Goal: Transaction & Acquisition: Purchase product/service

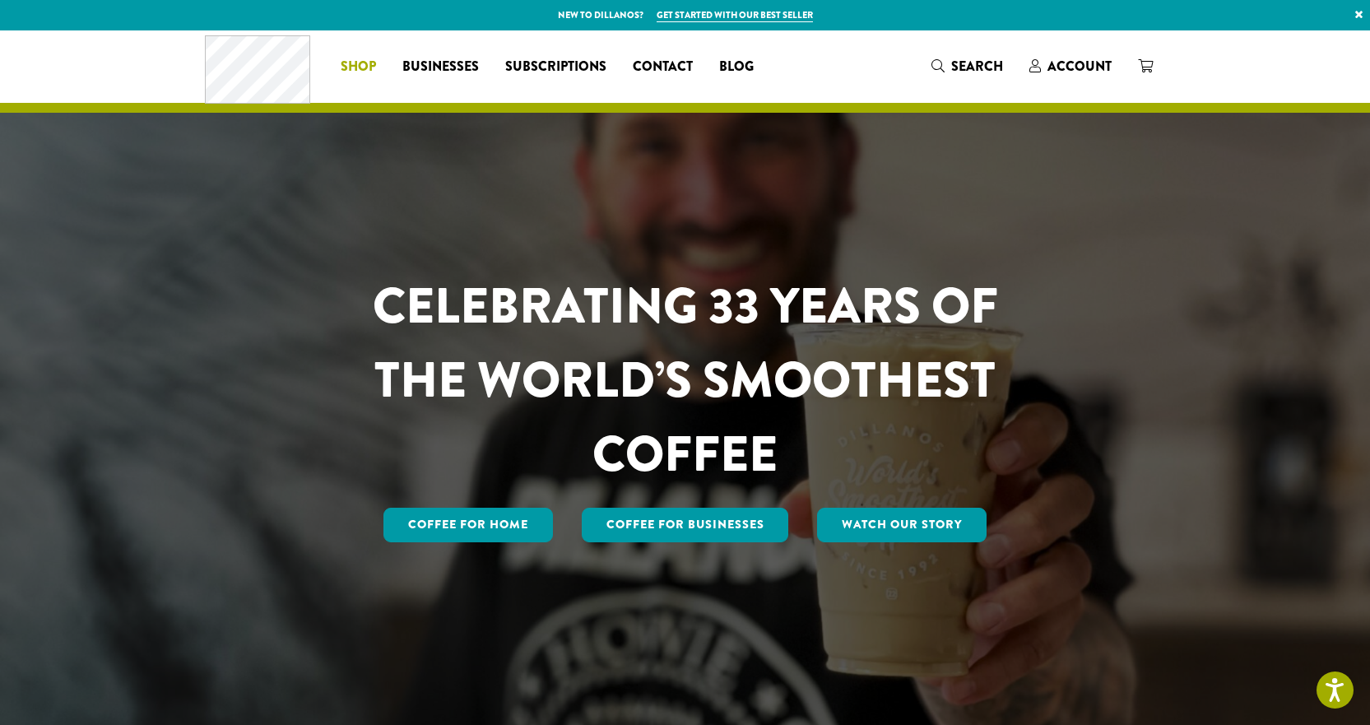
click at [360, 65] on span "Shop" at bounding box center [358, 67] width 35 height 21
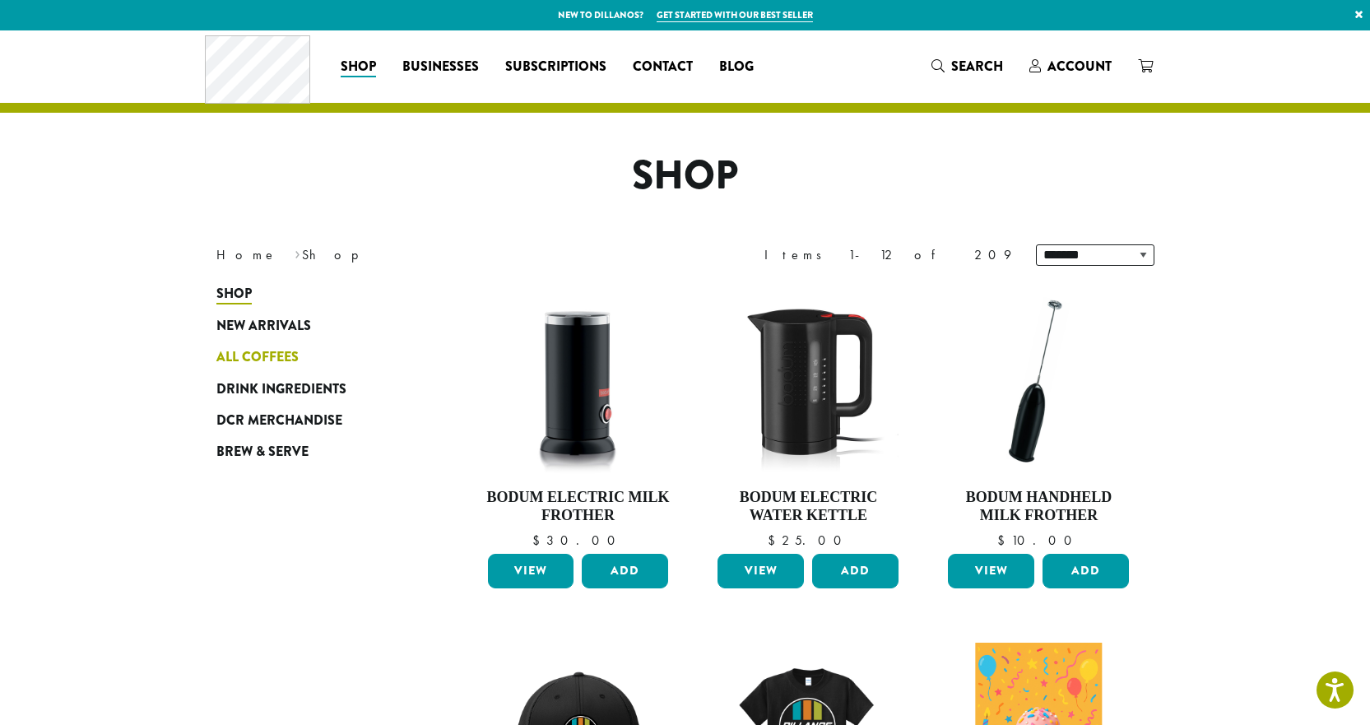
click at [290, 353] on span "All Coffees" at bounding box center [257, 357] width 82 height 21
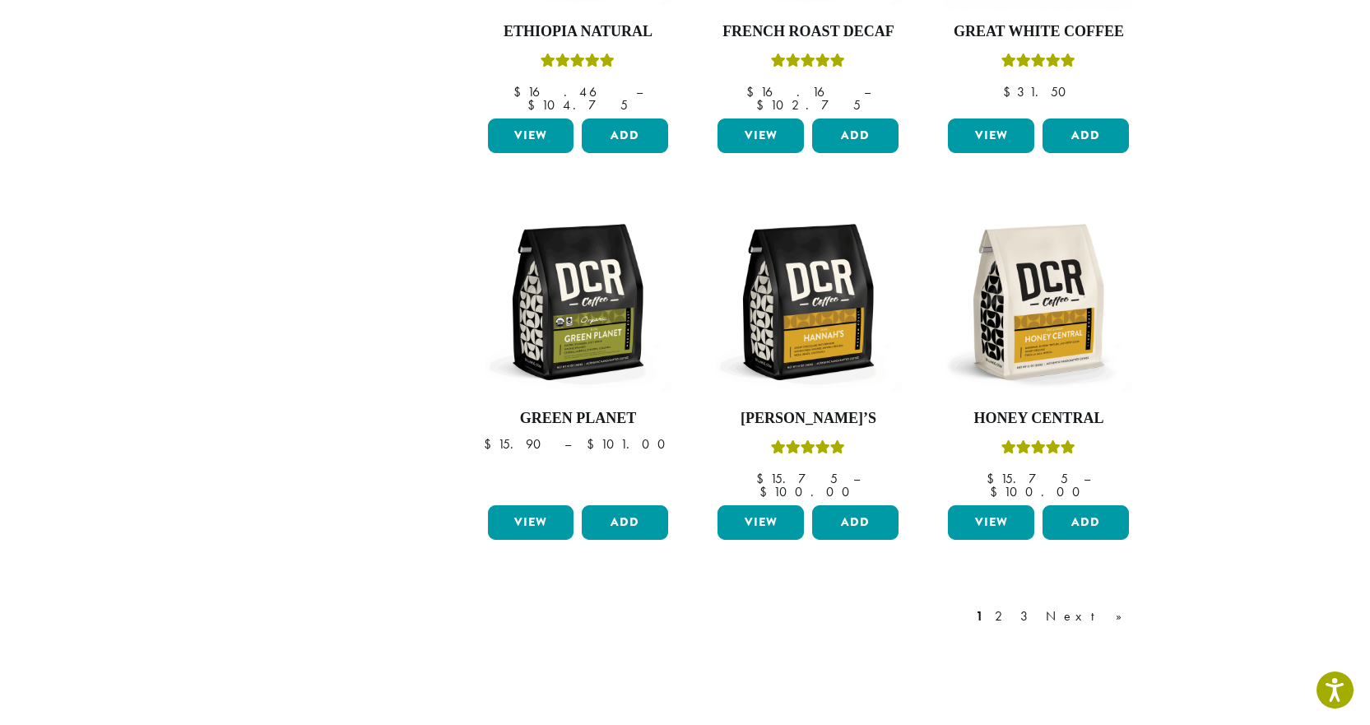
scroll to position [1317, 0]
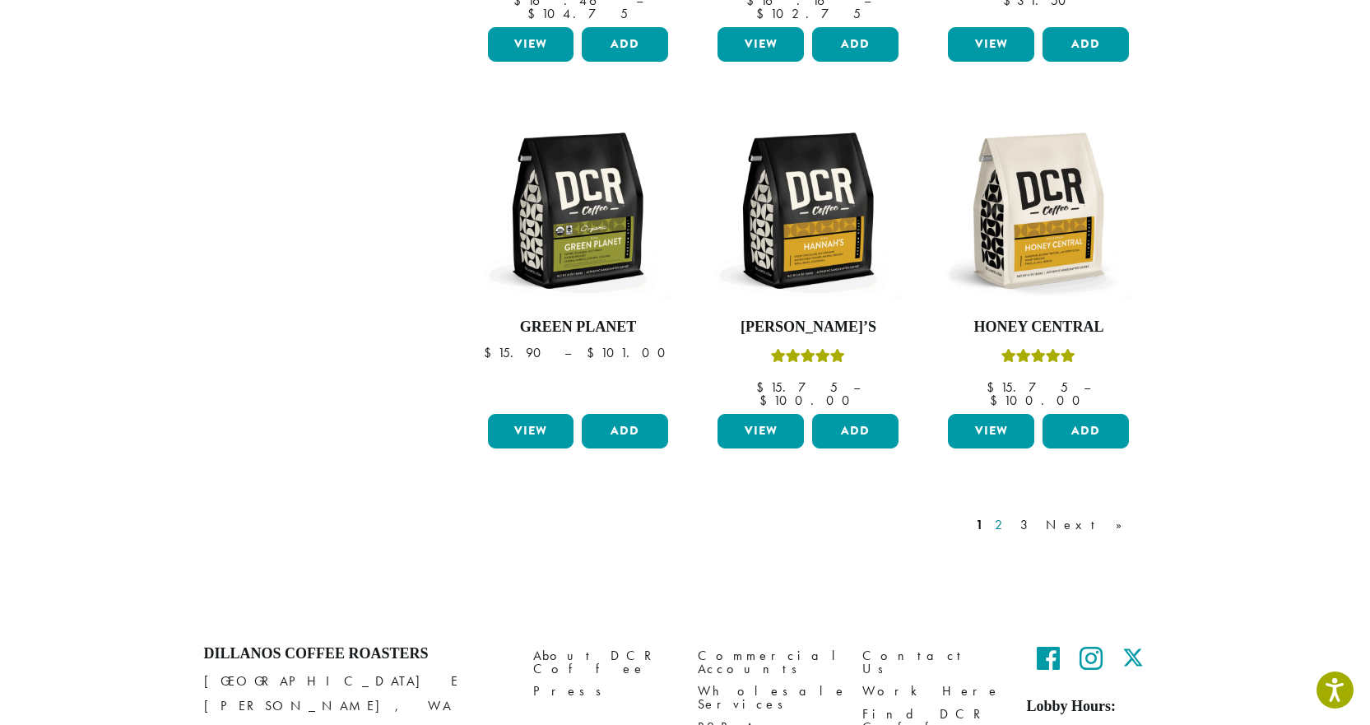
click at [1012, 515] on link "2" at bounding box center [1002, 525] width 21 height 20
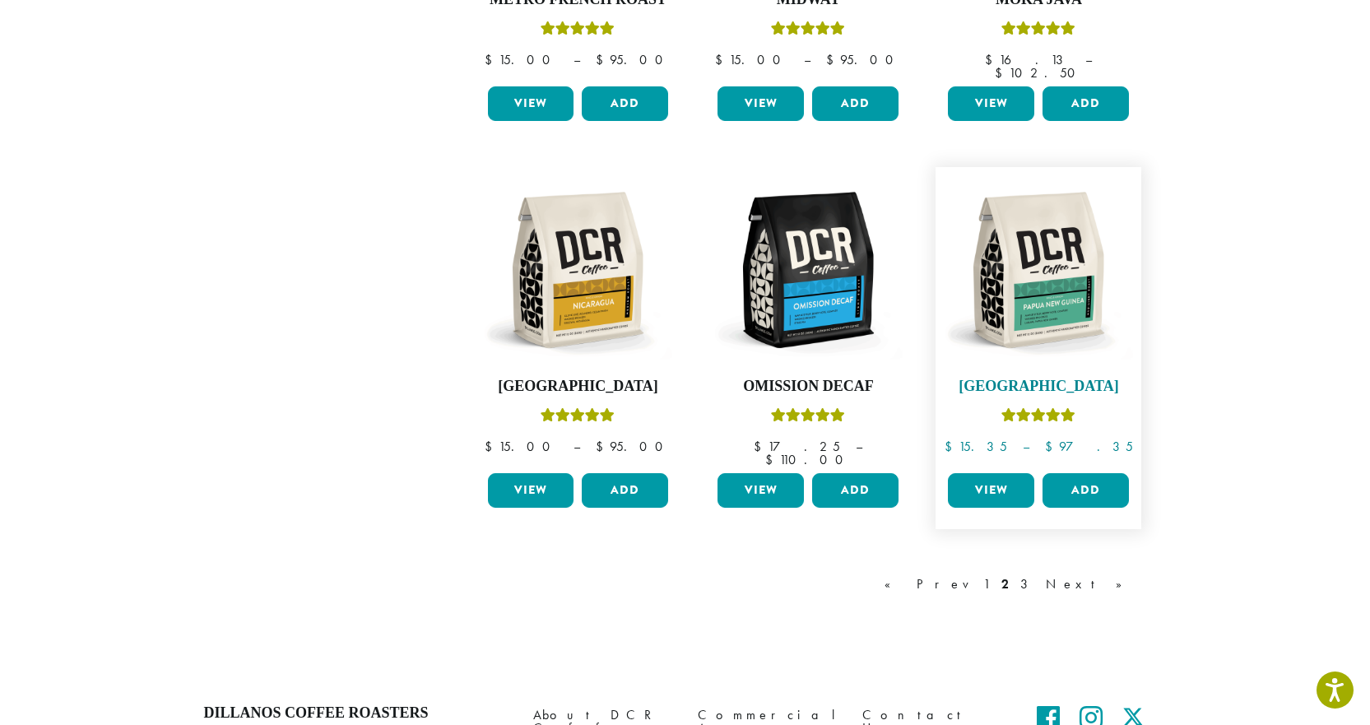
scroll to position [1383, 0]
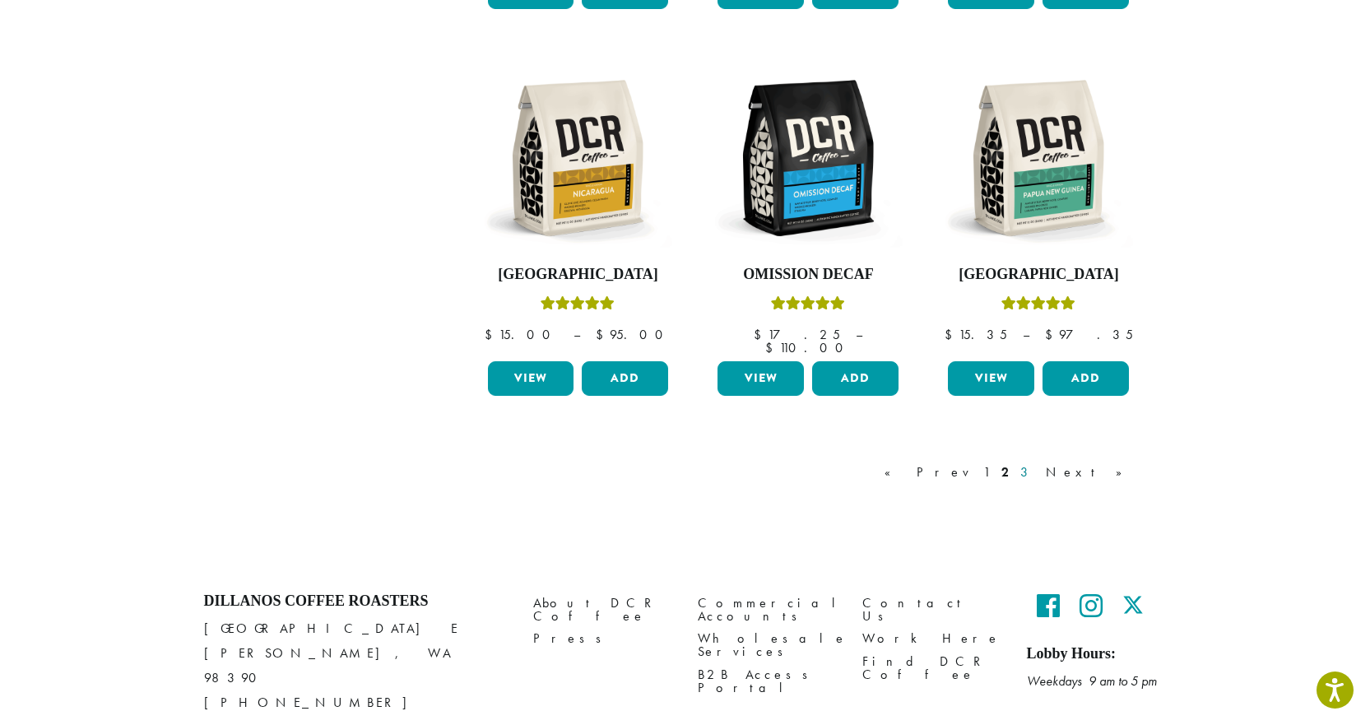
click at [1038, 463] on link "3" at bounding box center [1027, 473] width 21 height 20
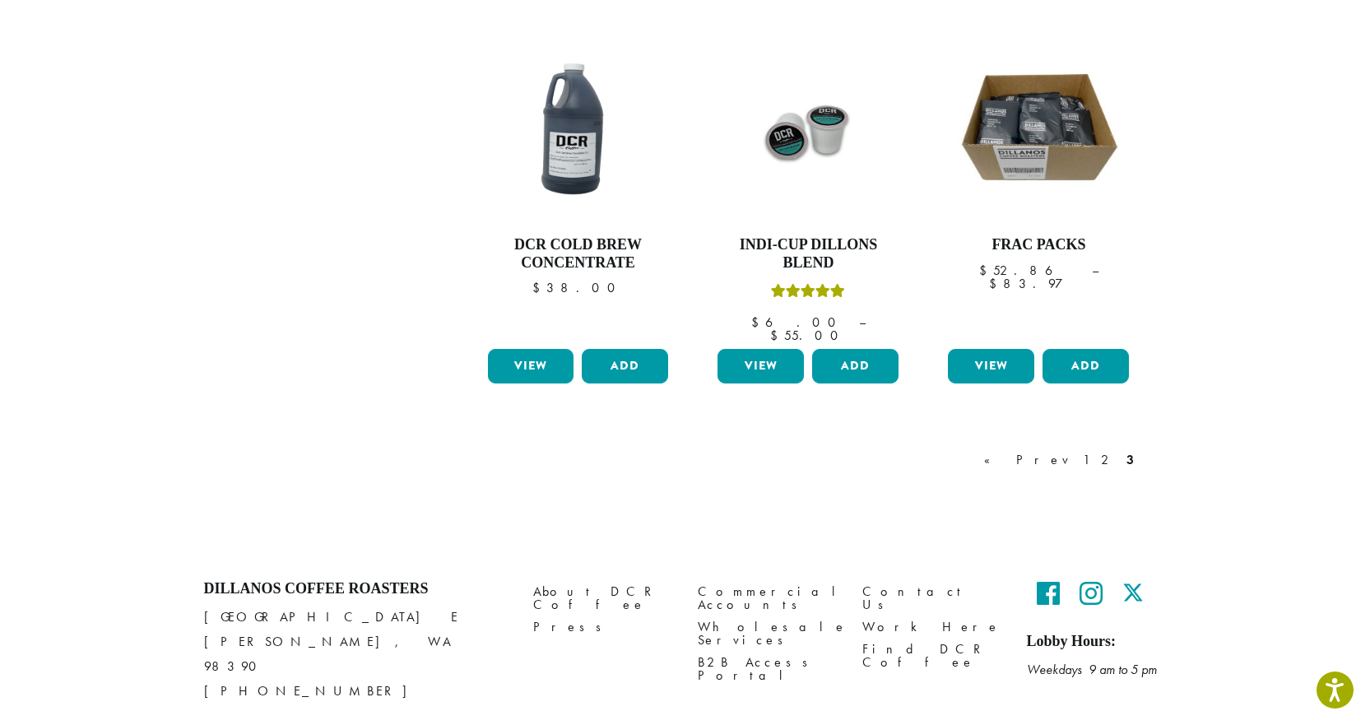
scroll to position [1400, 0]
click at [1104, 449] on div "« Prev 1 2 3" at bounding box center [1061, 459] width 161 height 20
click at [1107, 449] on link "2" at bounding box center [1108, 459] width 21 height 20
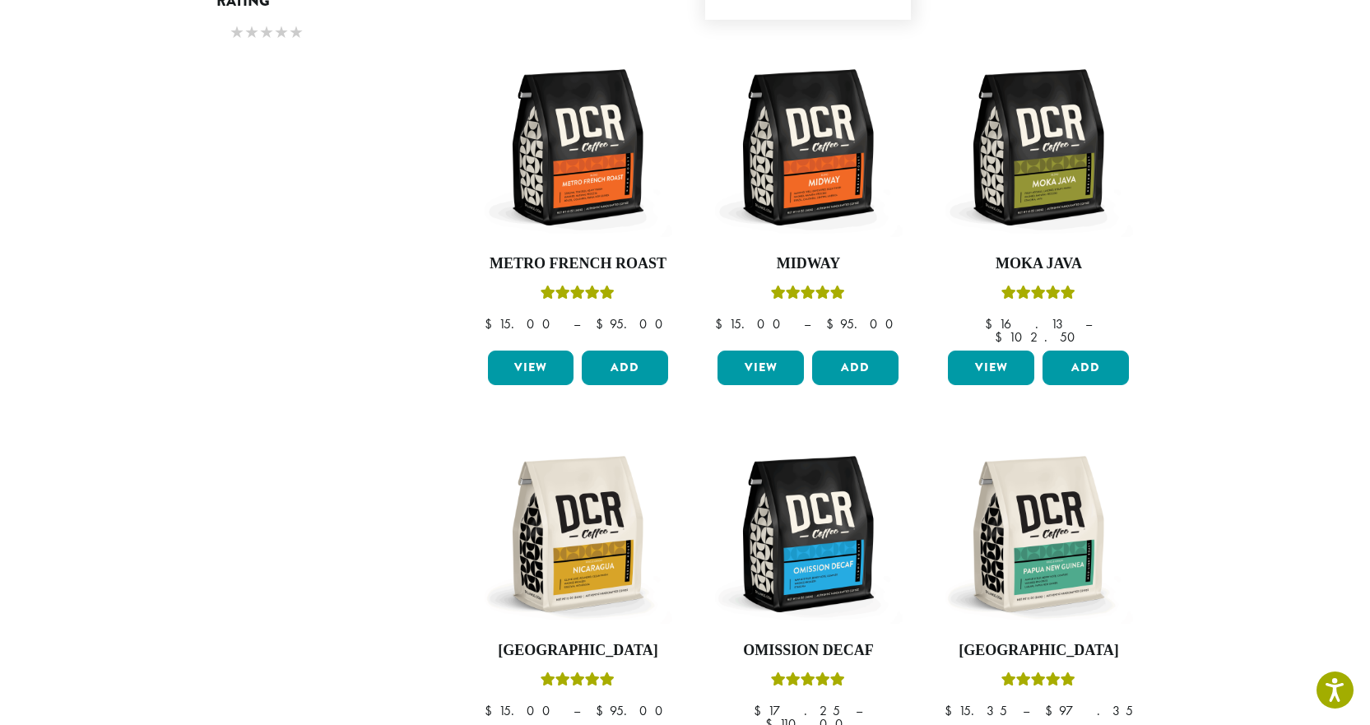
scroll to position [760, 0]
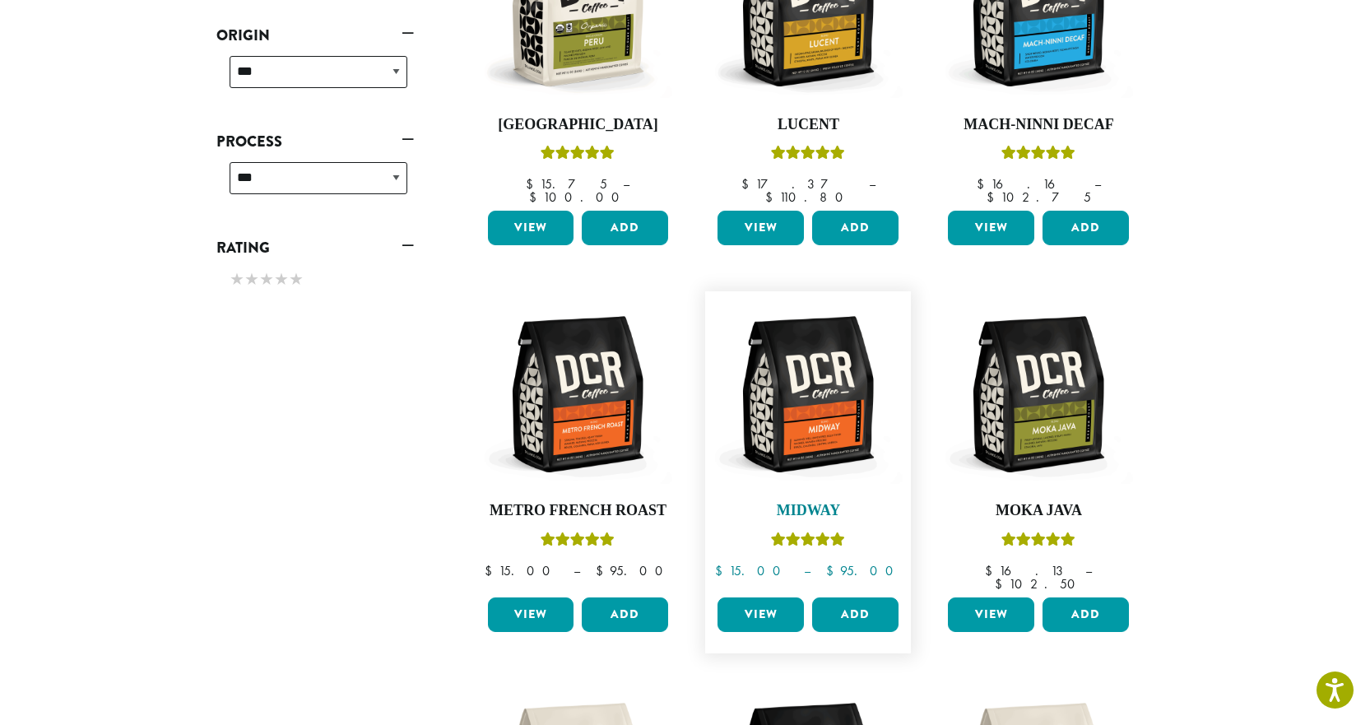
click at [820, 420] on img at bounding box center [808, 394] width 189 height 189
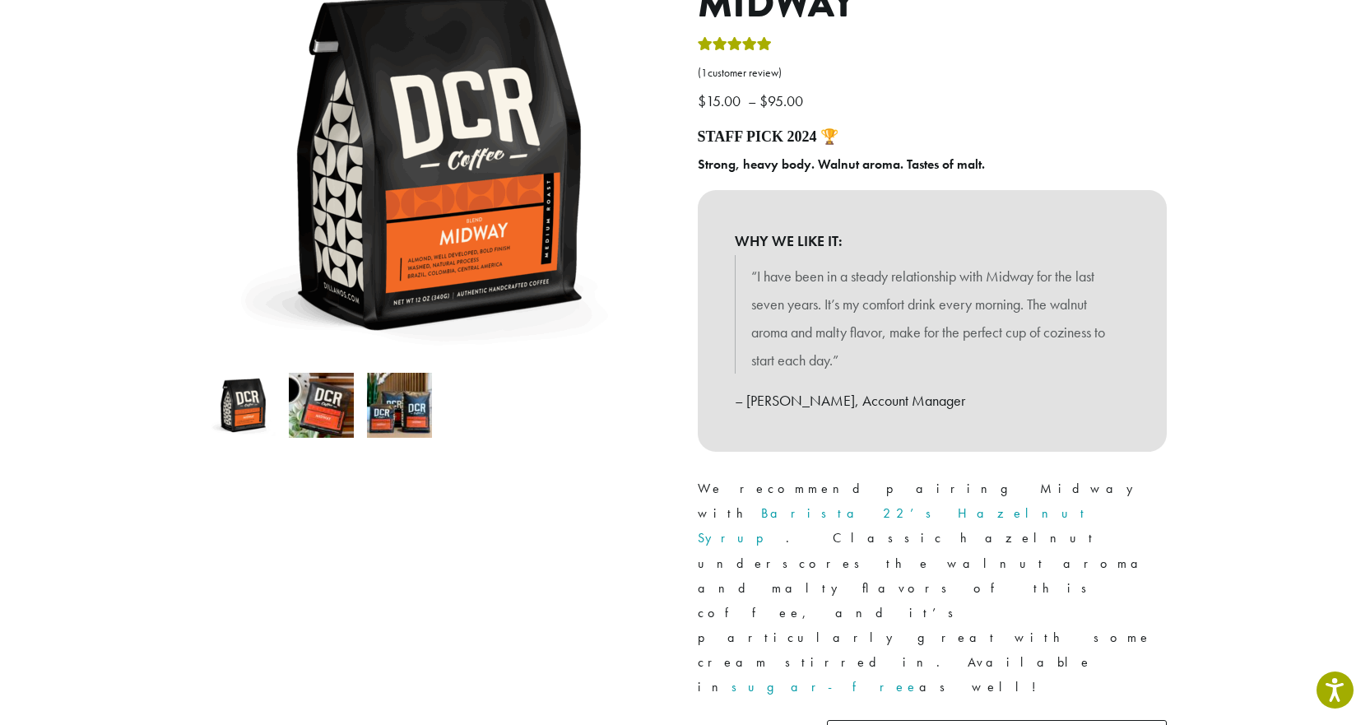
scroll to position [411, 0]
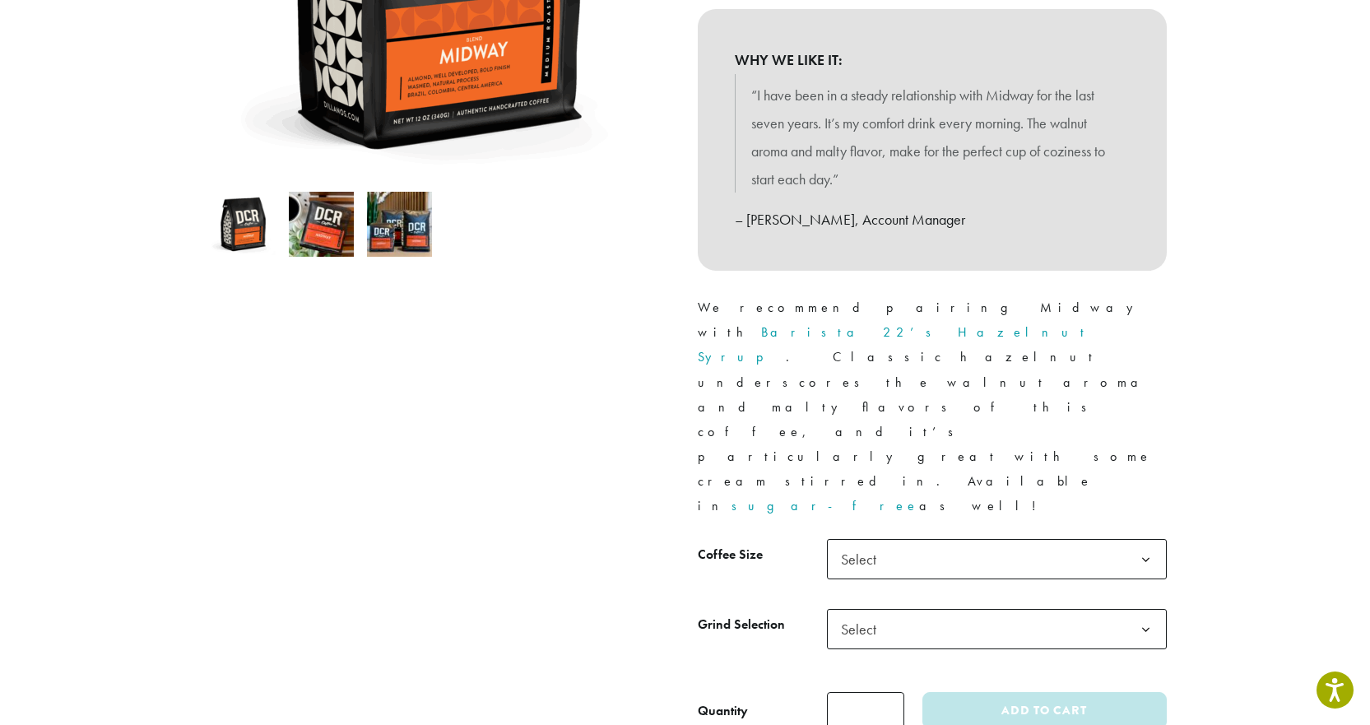
click at [325, 246] on img at bounding box center [321, 224] width 65 height 65
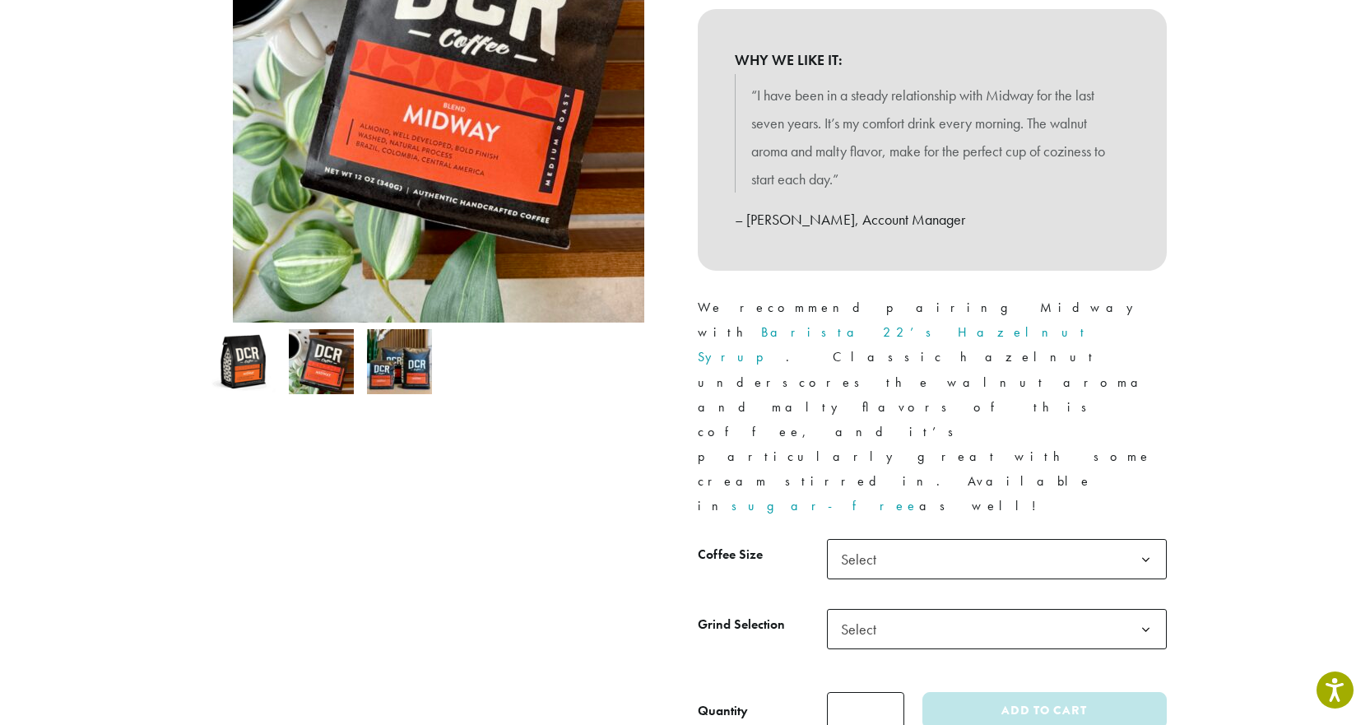
scroll to position [247, 0]
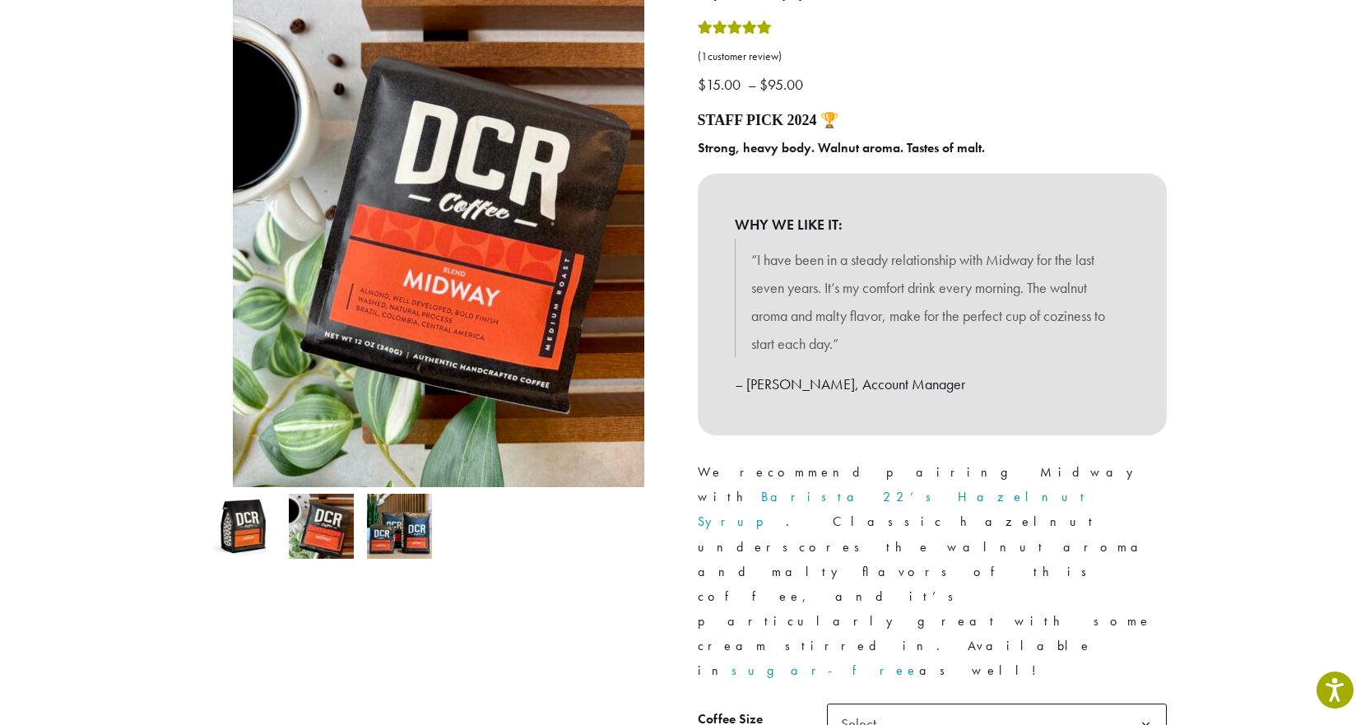
click at [417, 543] on img at bounding box center [399, 526] width 65 height 65
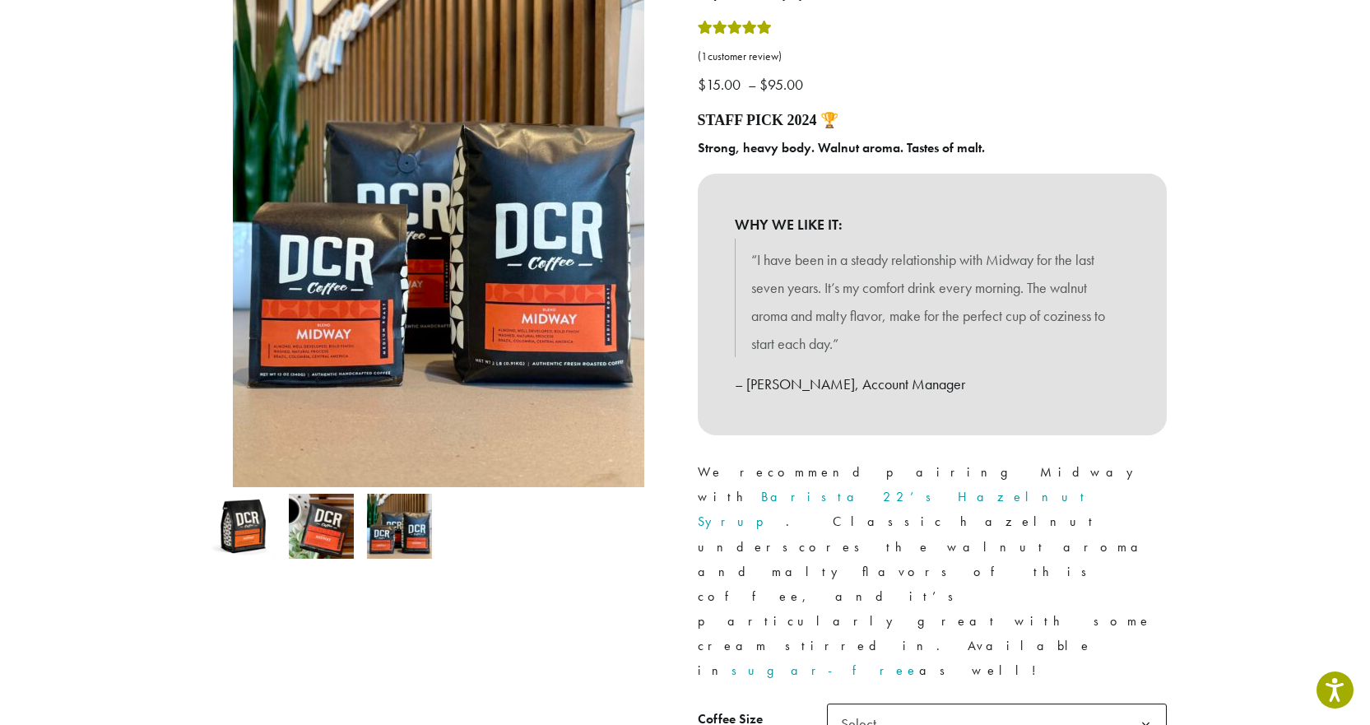
click at [1141, 704] on b at bounding box center [1146, 724] width 40 height 40
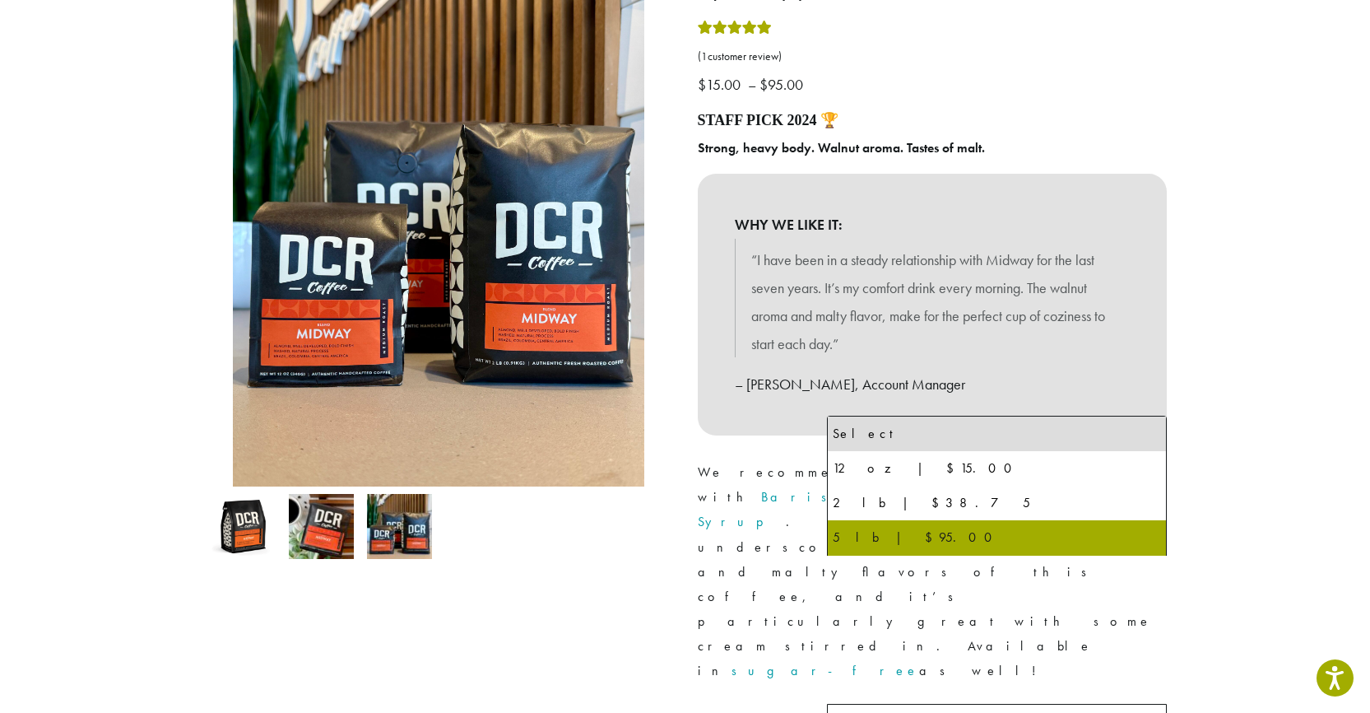
select select "**********"
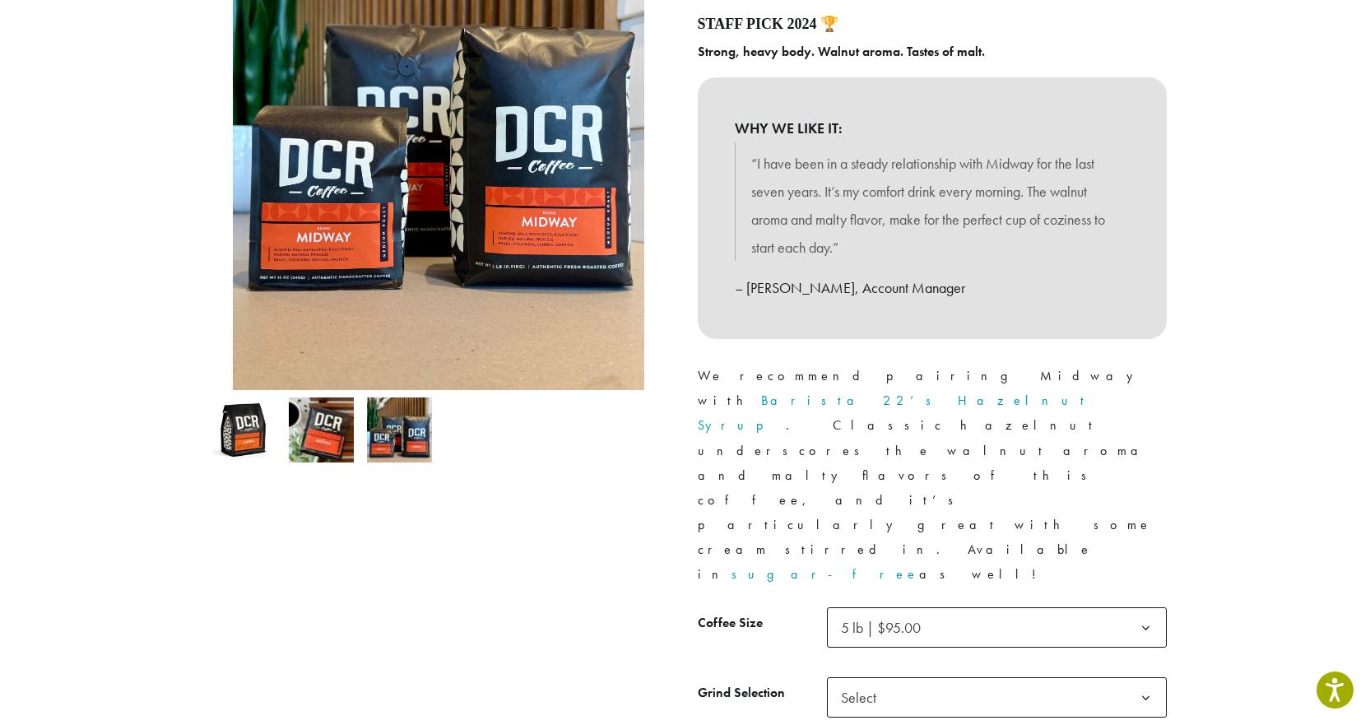
scroll to position [494, 0]
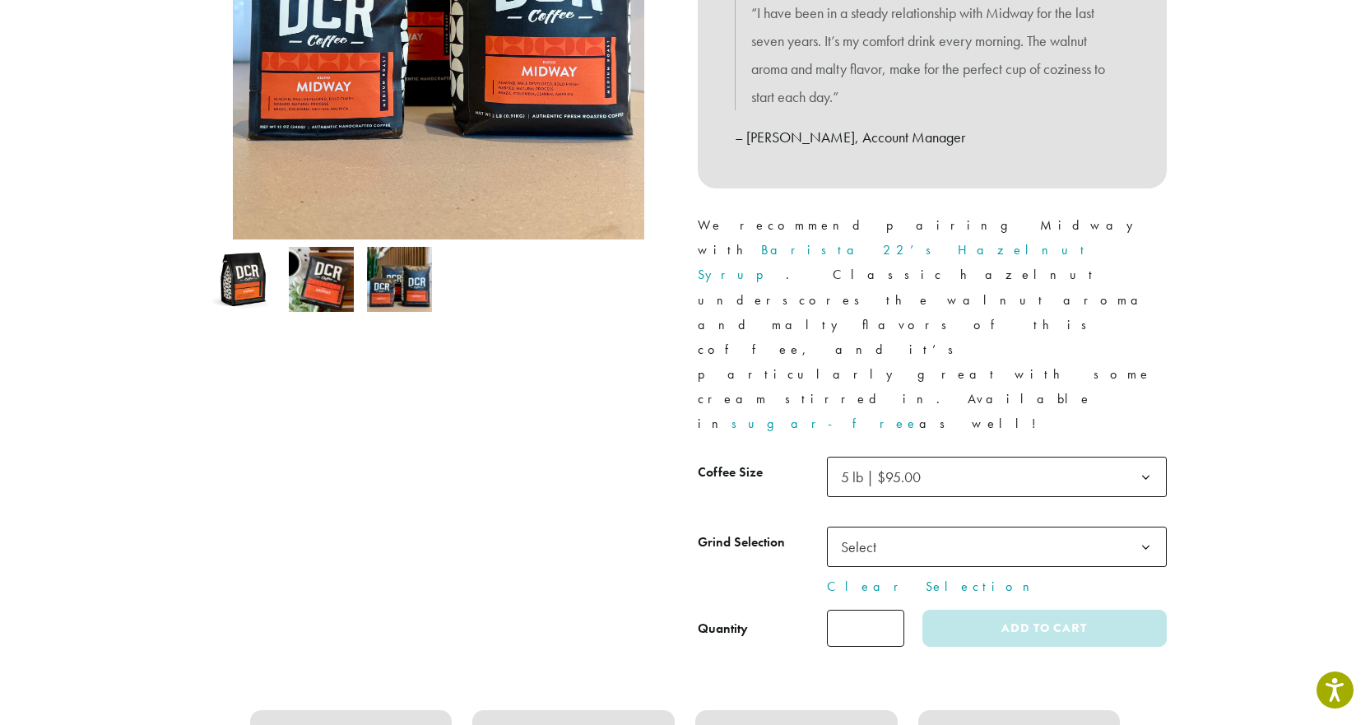
click at [1153, 458] on b at bounding box center [1146, 478] width 40 height 40
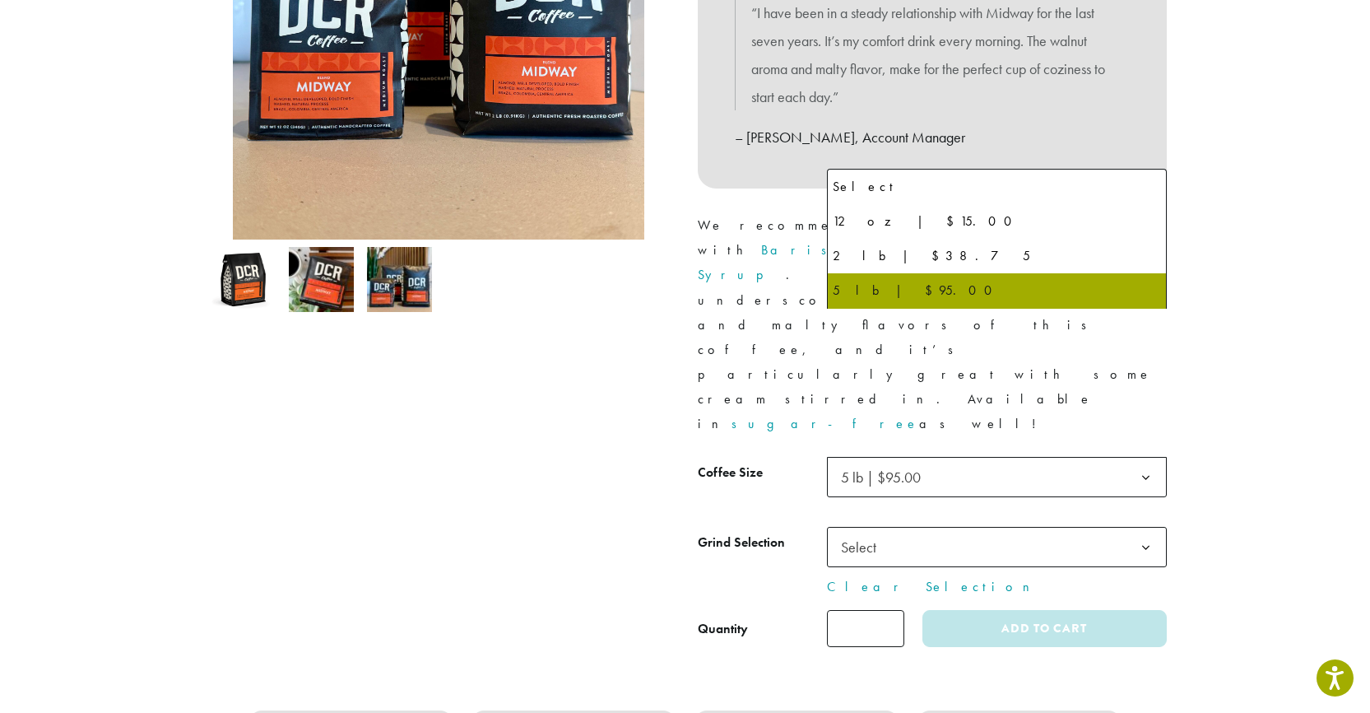
click at [1145, 528] on b at bounding box center [1146, 548] width 40 height 40
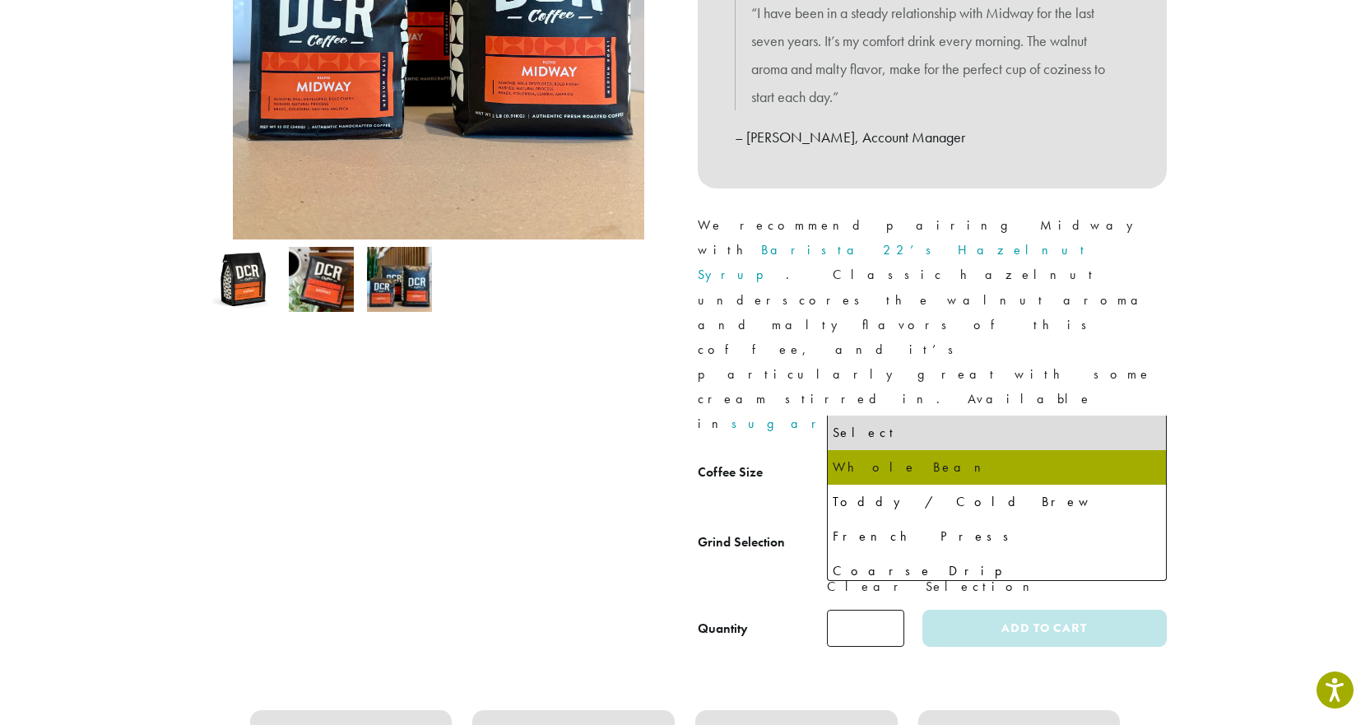
select select "**********"
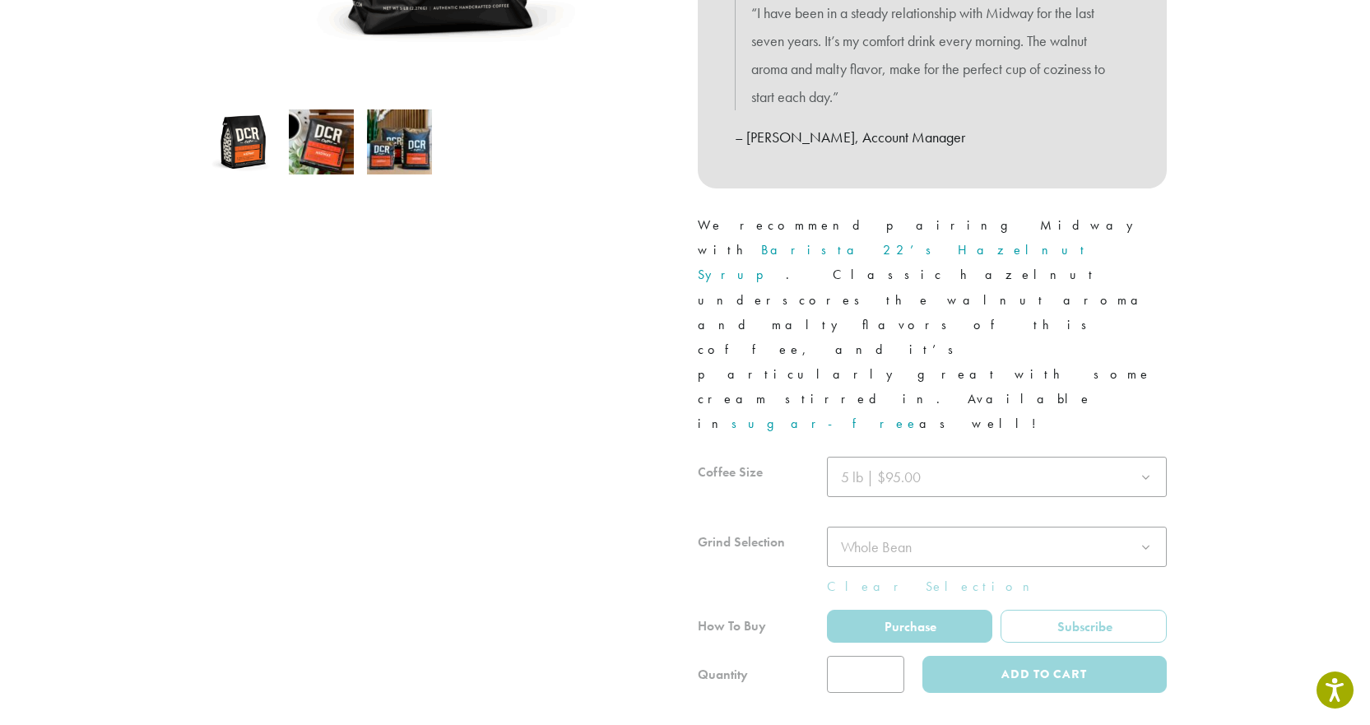
click at [784, 457] on div at bounding box center [932, 575] width 469 height 236
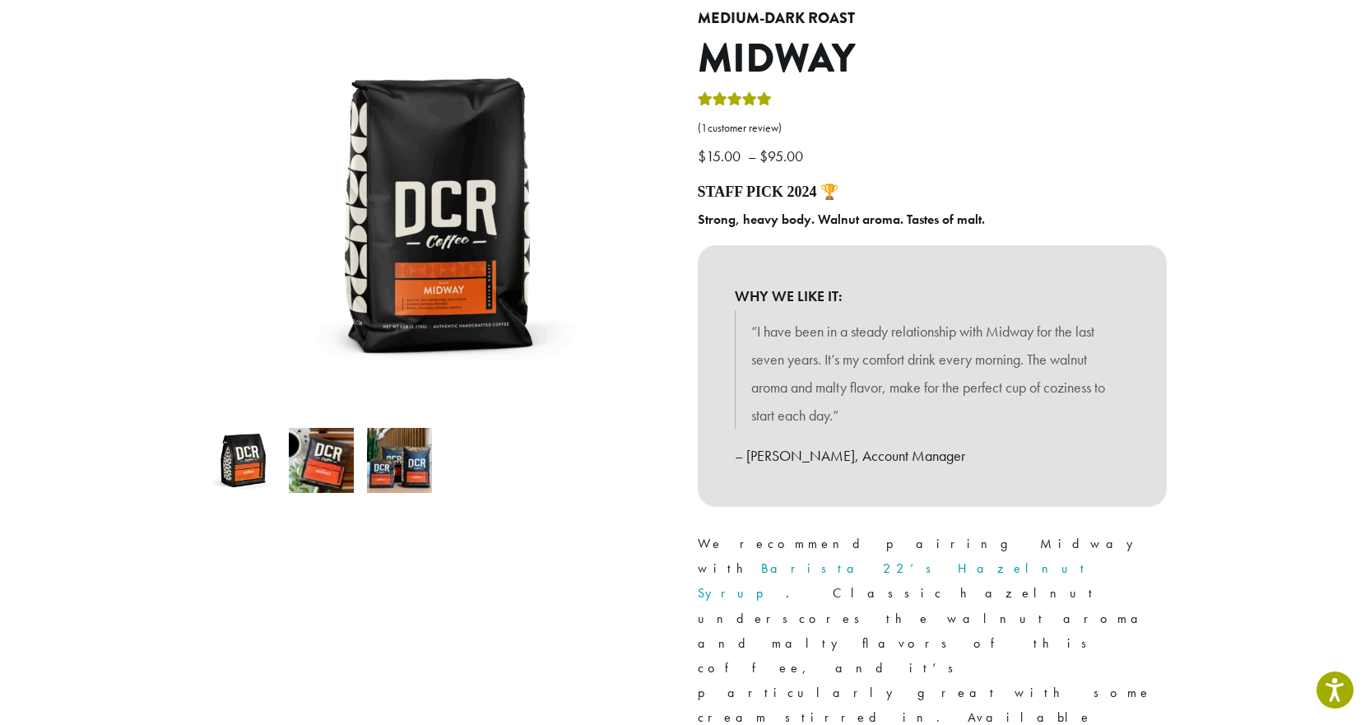
scroll to position [82, 0]
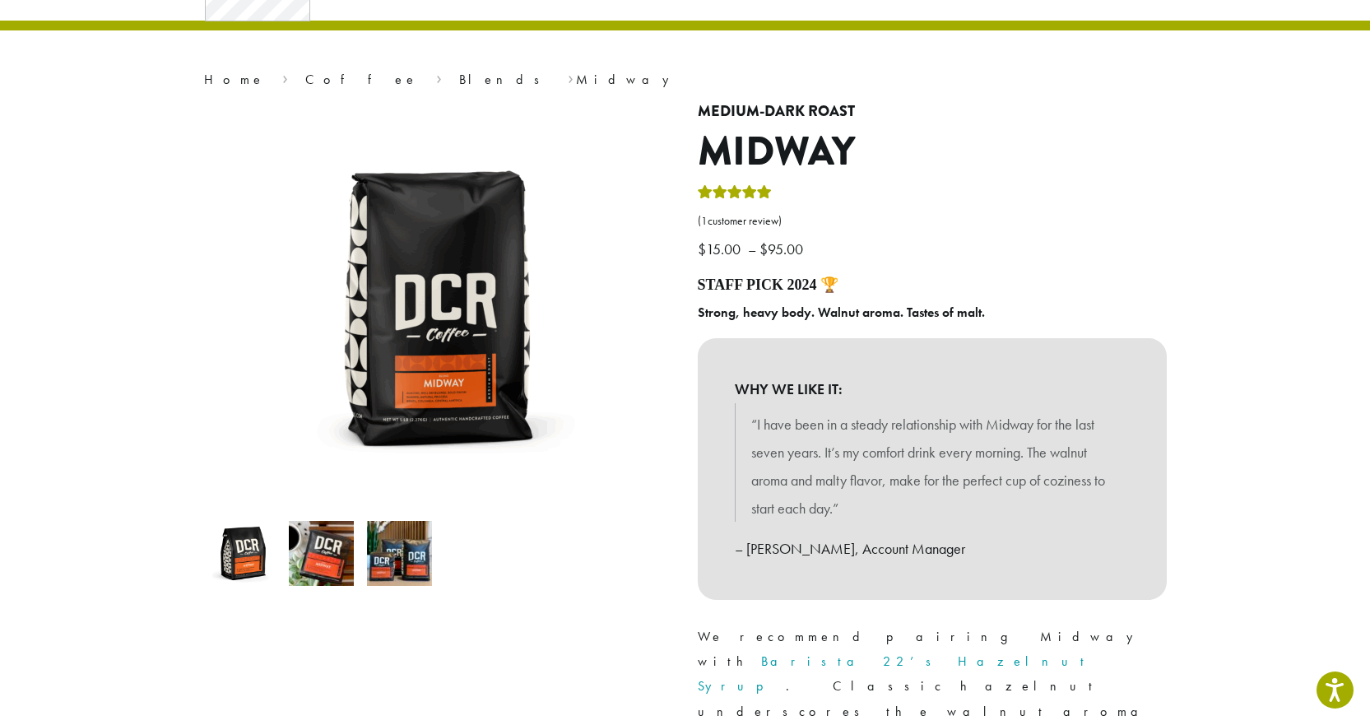
click at [402, 554] on img at bounding box center [399, 553] width 65 height 65
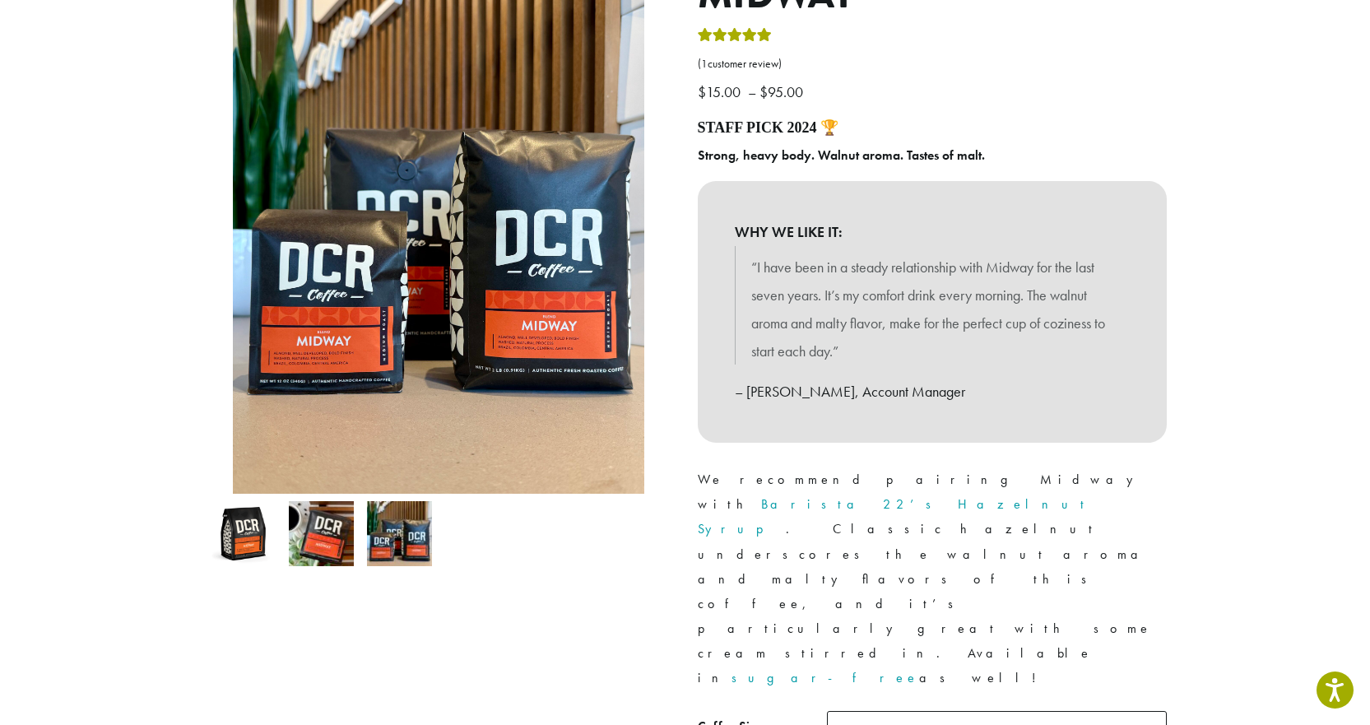
scroll to position [329, 0]
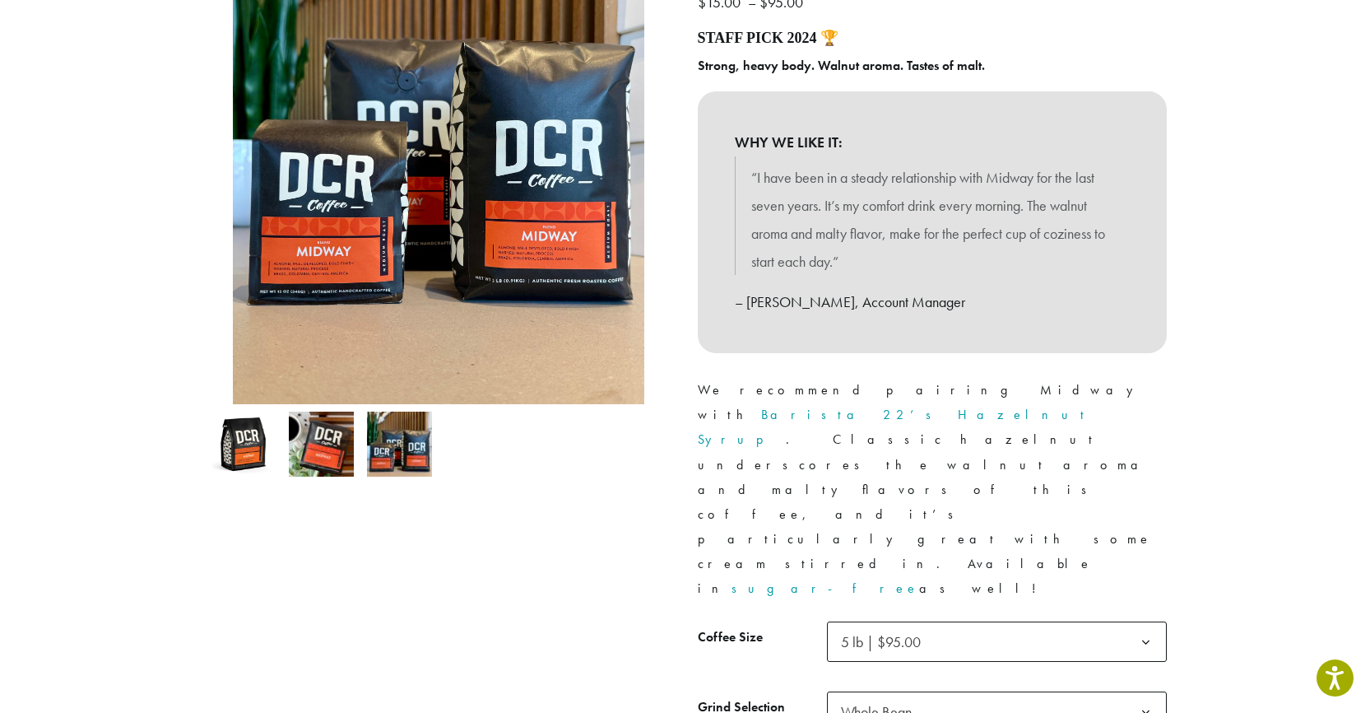
click at [1143, 622] on b at bounding box center [1146, 642] width 40 height 40
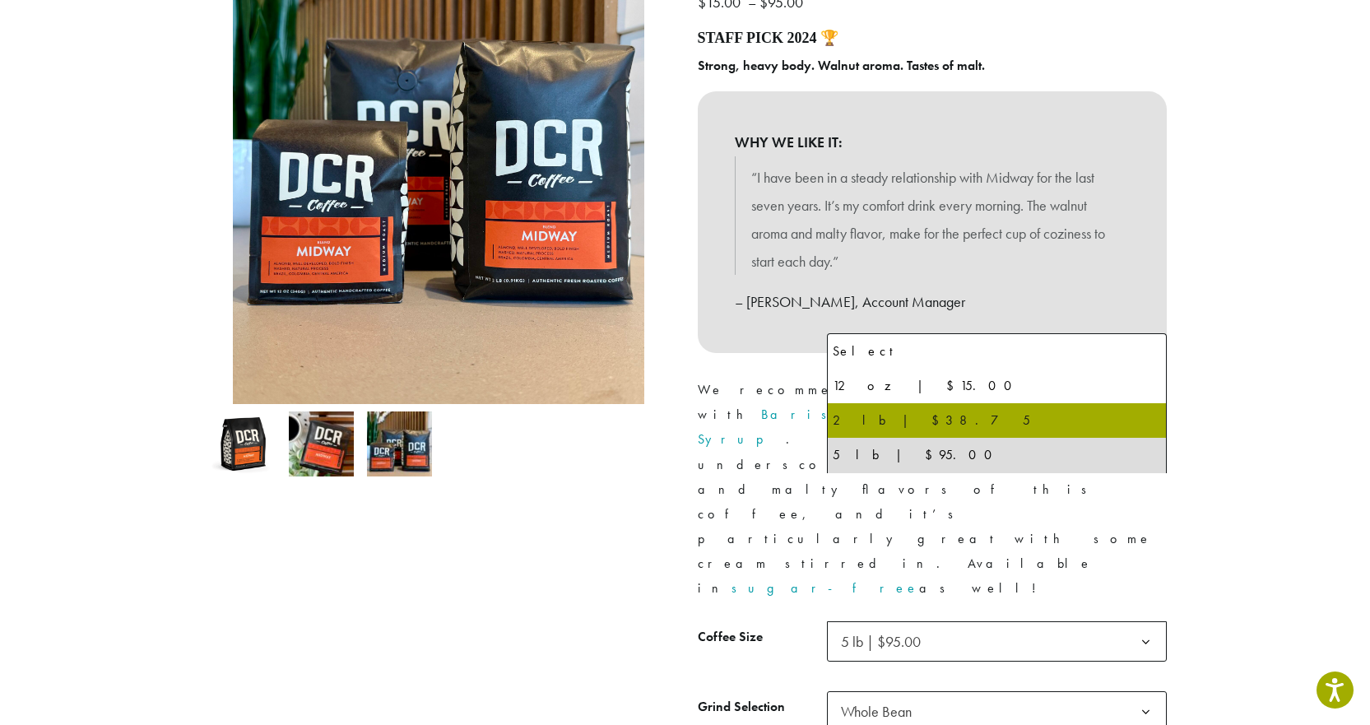
select select "**********"
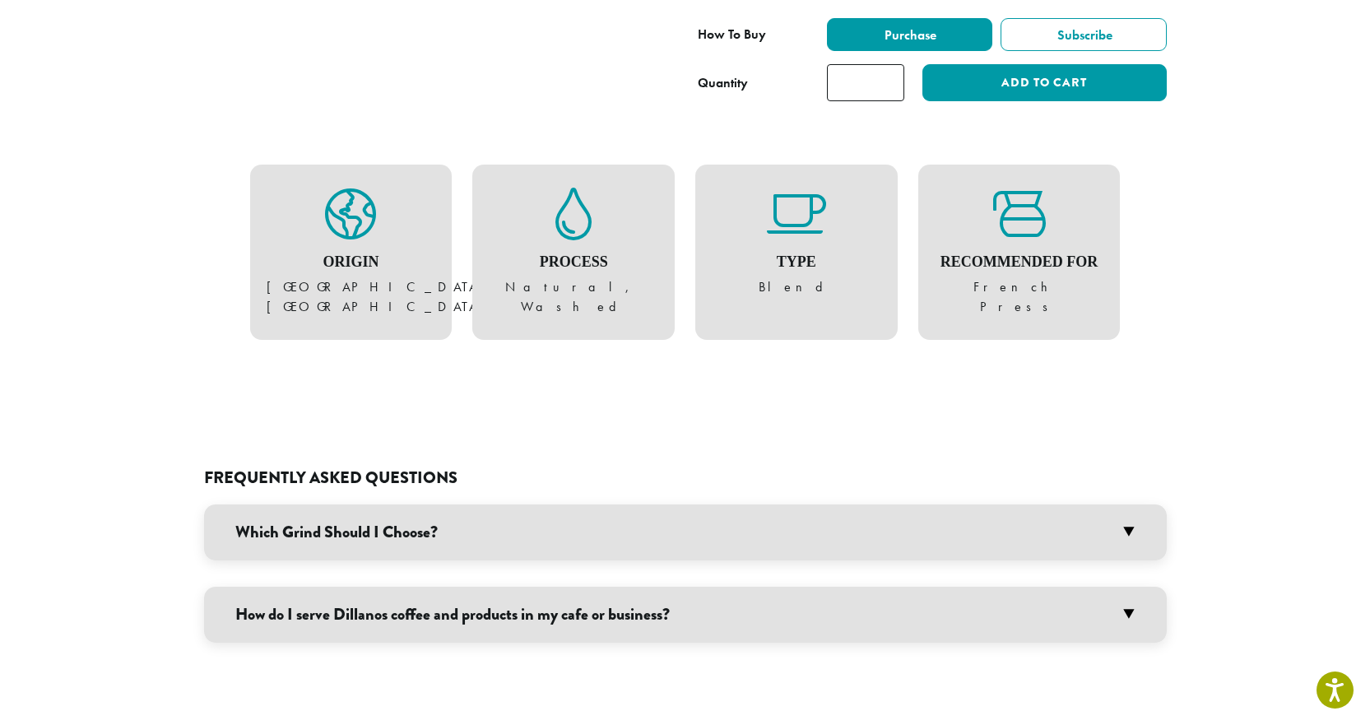
scroll to position [1317, 0]
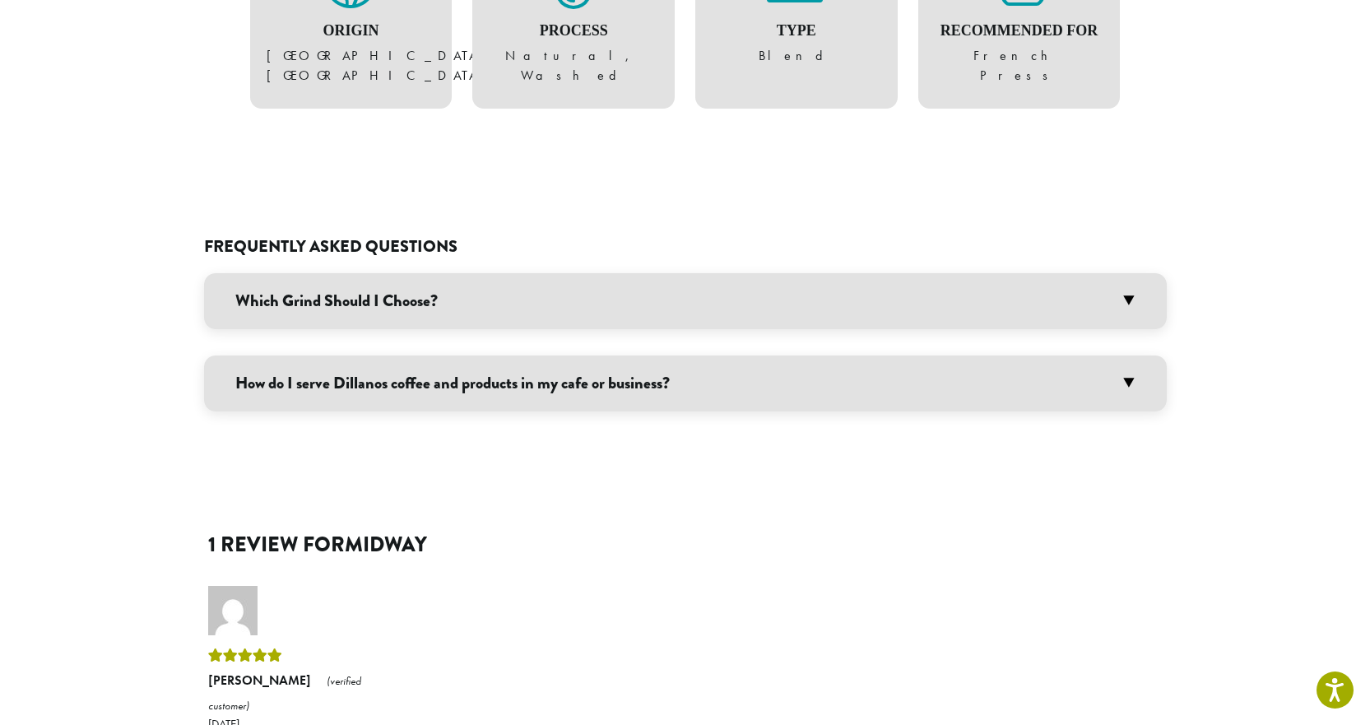
click at [1128, 273] on h3 "Which Grind Should I Choose?" at bounding box center [685, 301] width 963 height 56
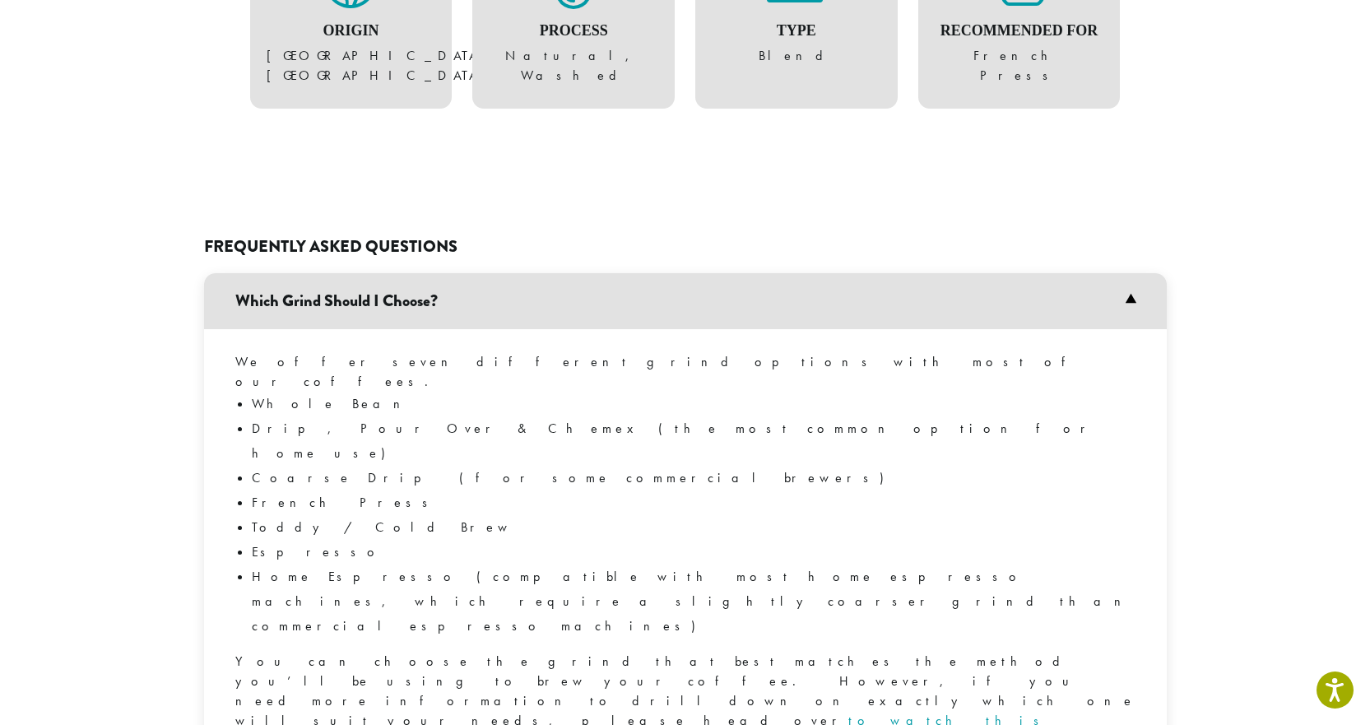
click at [406, 565] on li "Home Espresso (compatible with most home espresso machines, which require a sli…" at bounding box center [694, 602] width 884 height 74
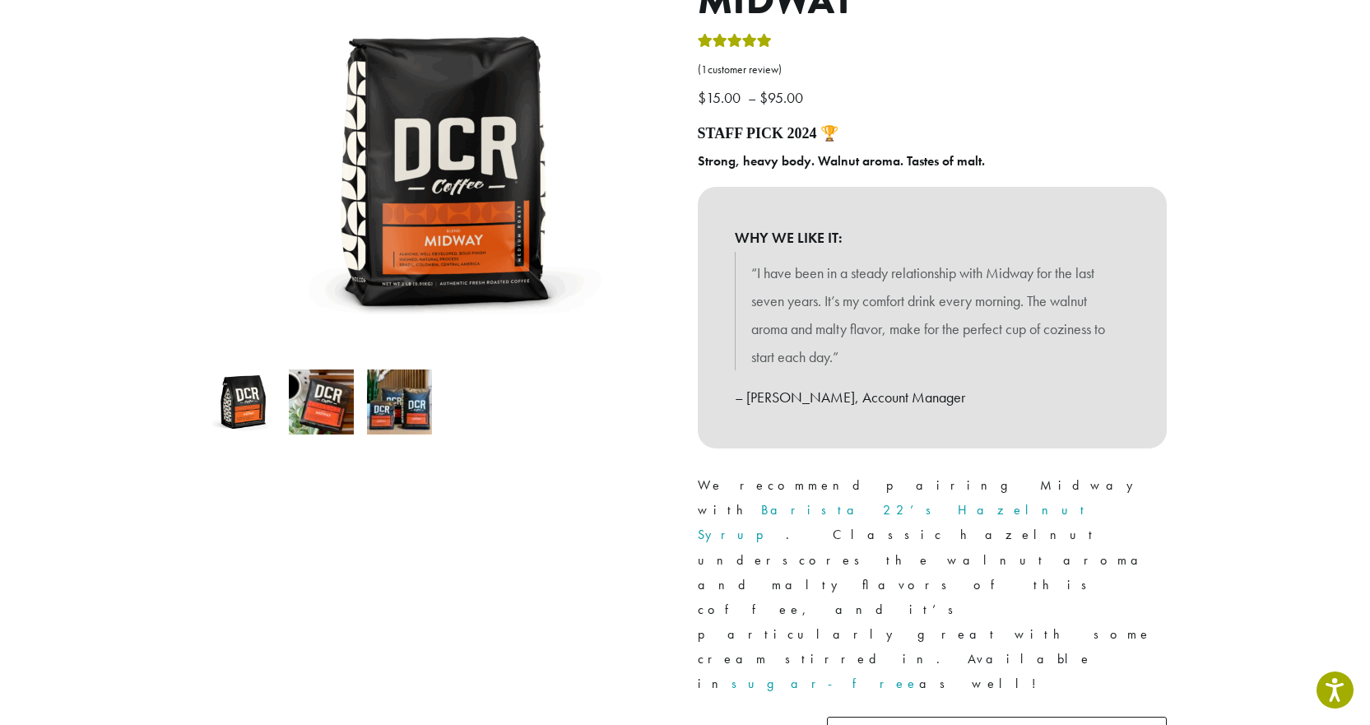
scroll to position [0, 0]
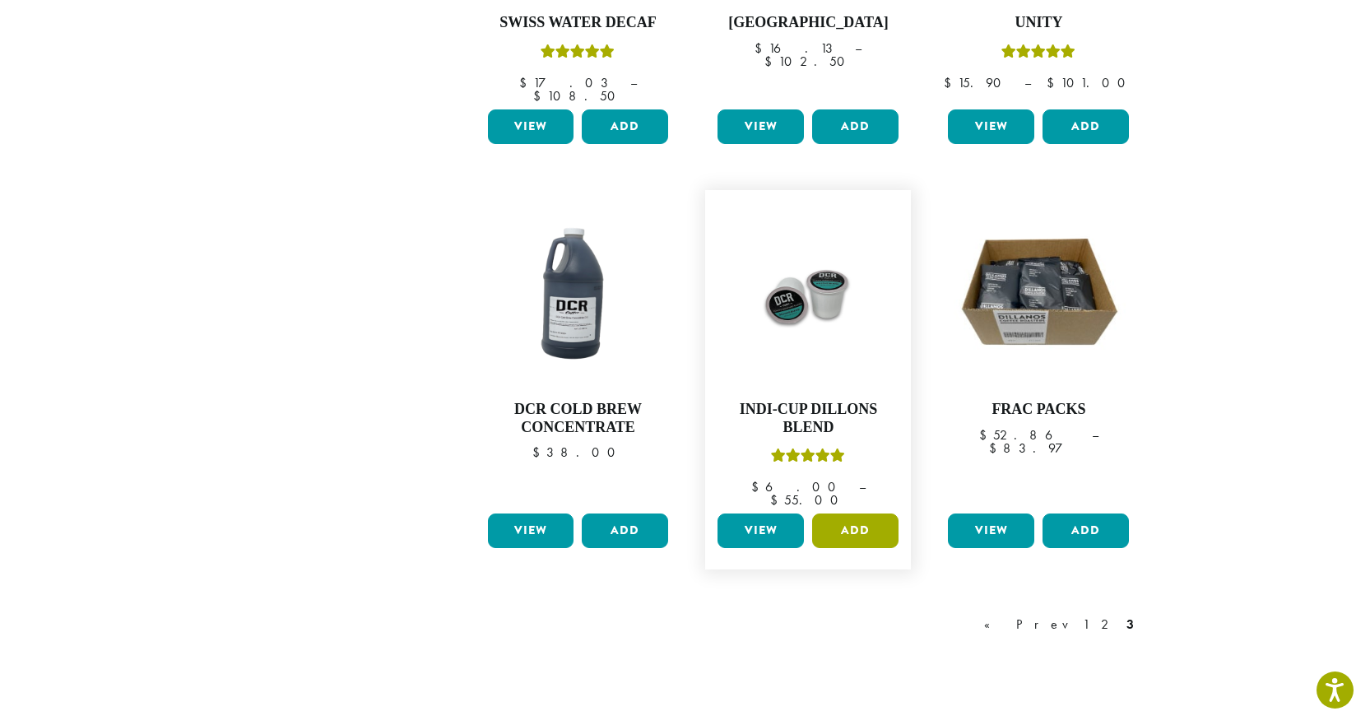
scroll to position [1400, 0]
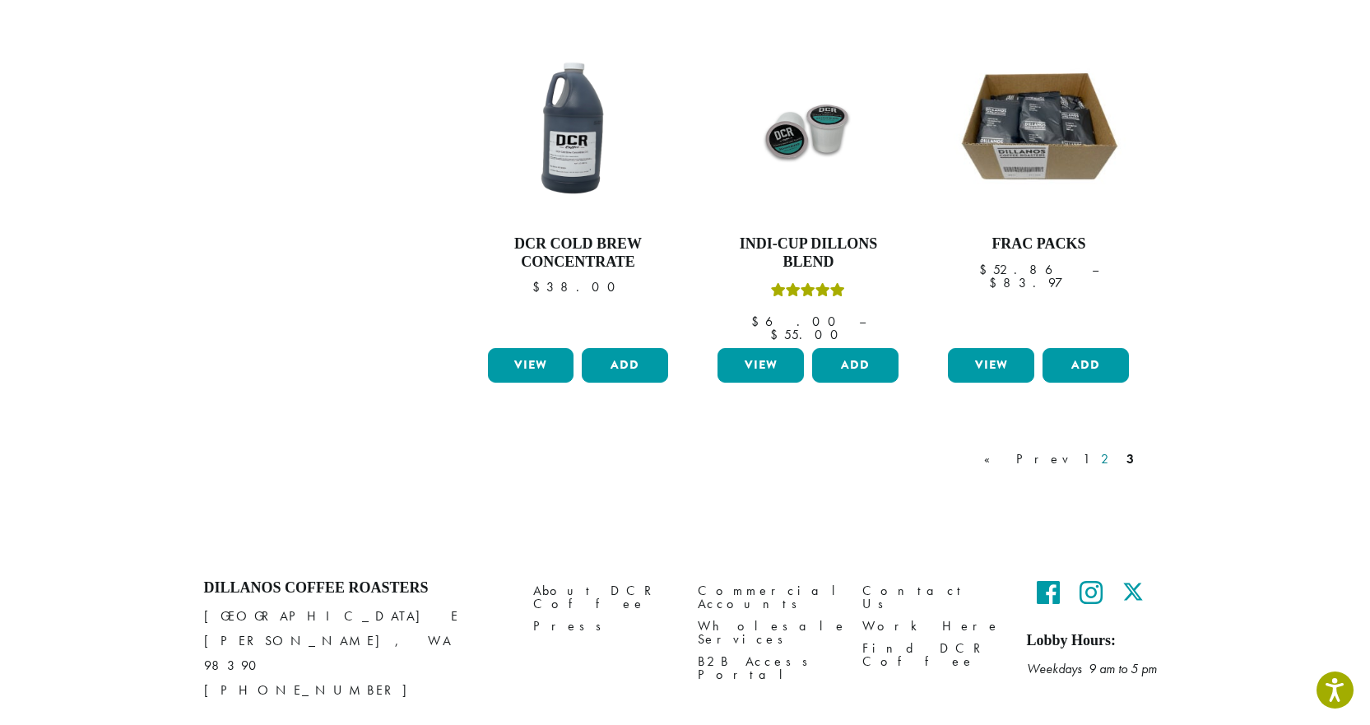
click at [1111, 449] on link "2" at bounding box center [1108, 459] width 21 height 20
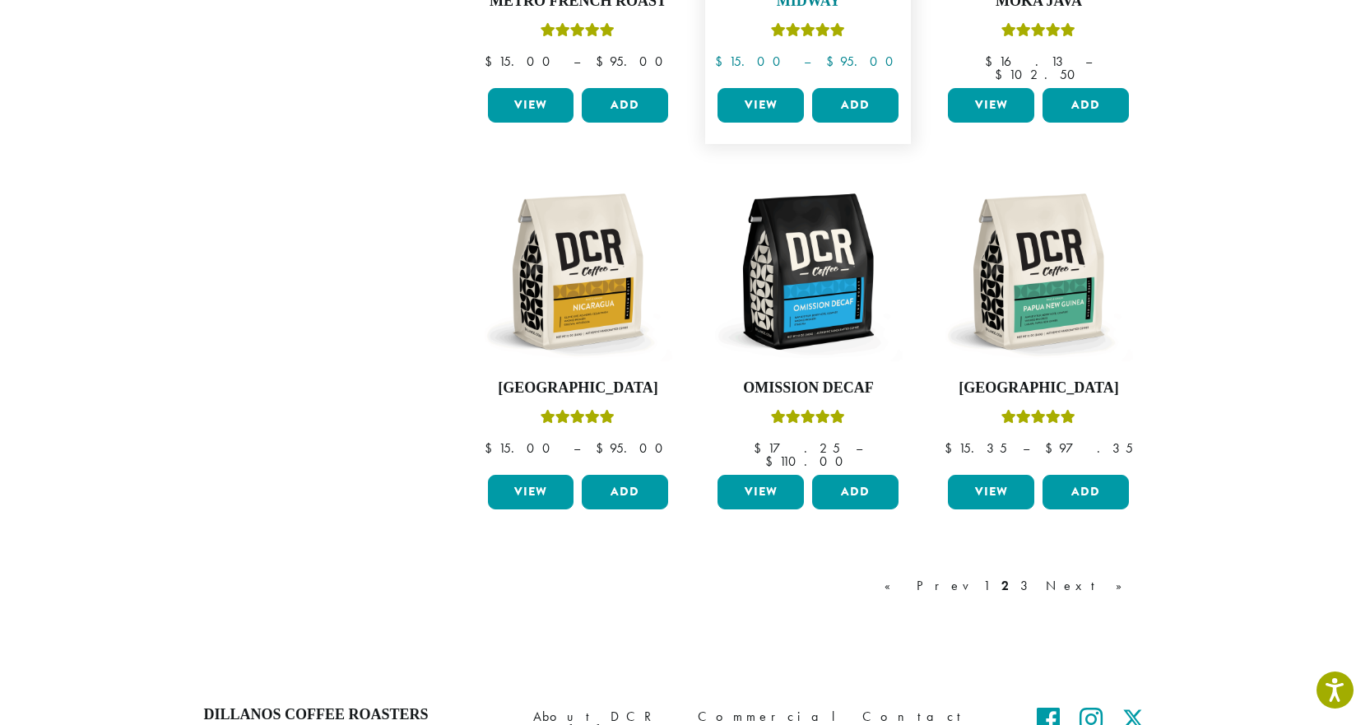
scroll to position [1336, 0]
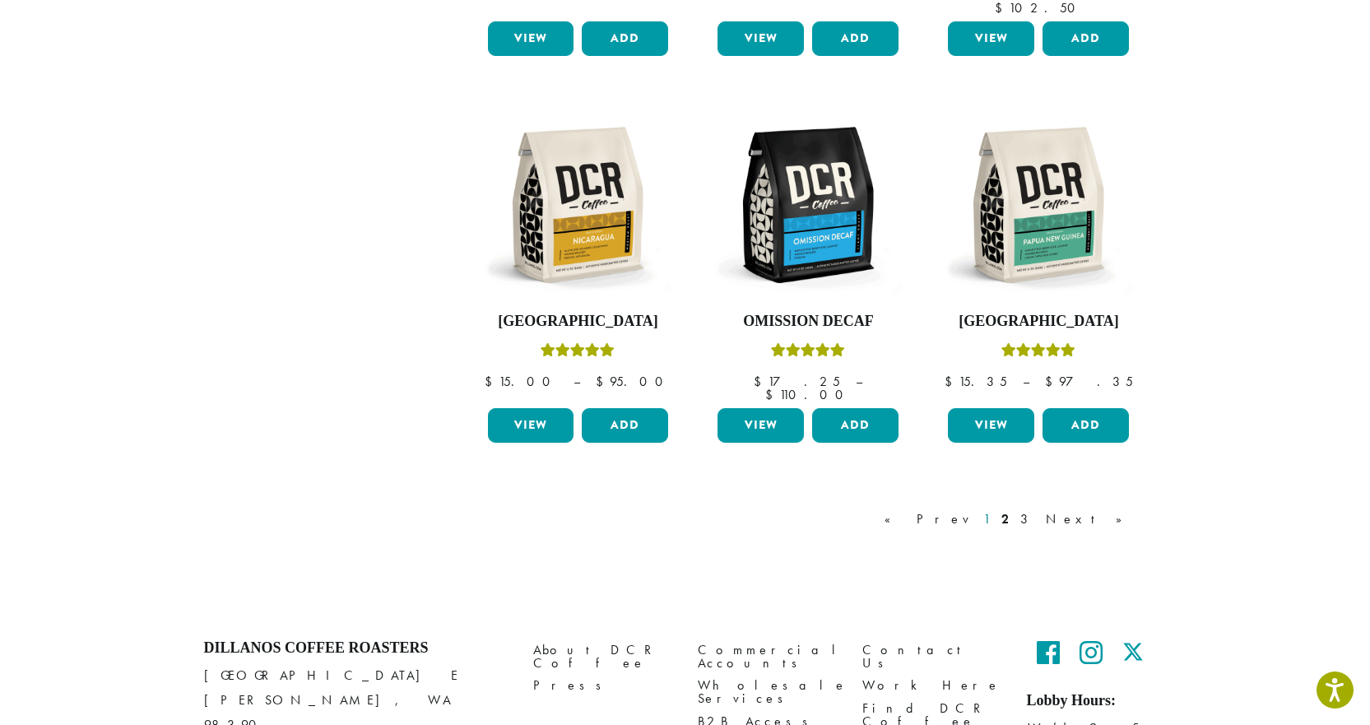
click at [993, 509] on link "1" at bounding box center [986, 519] width 13 height 20
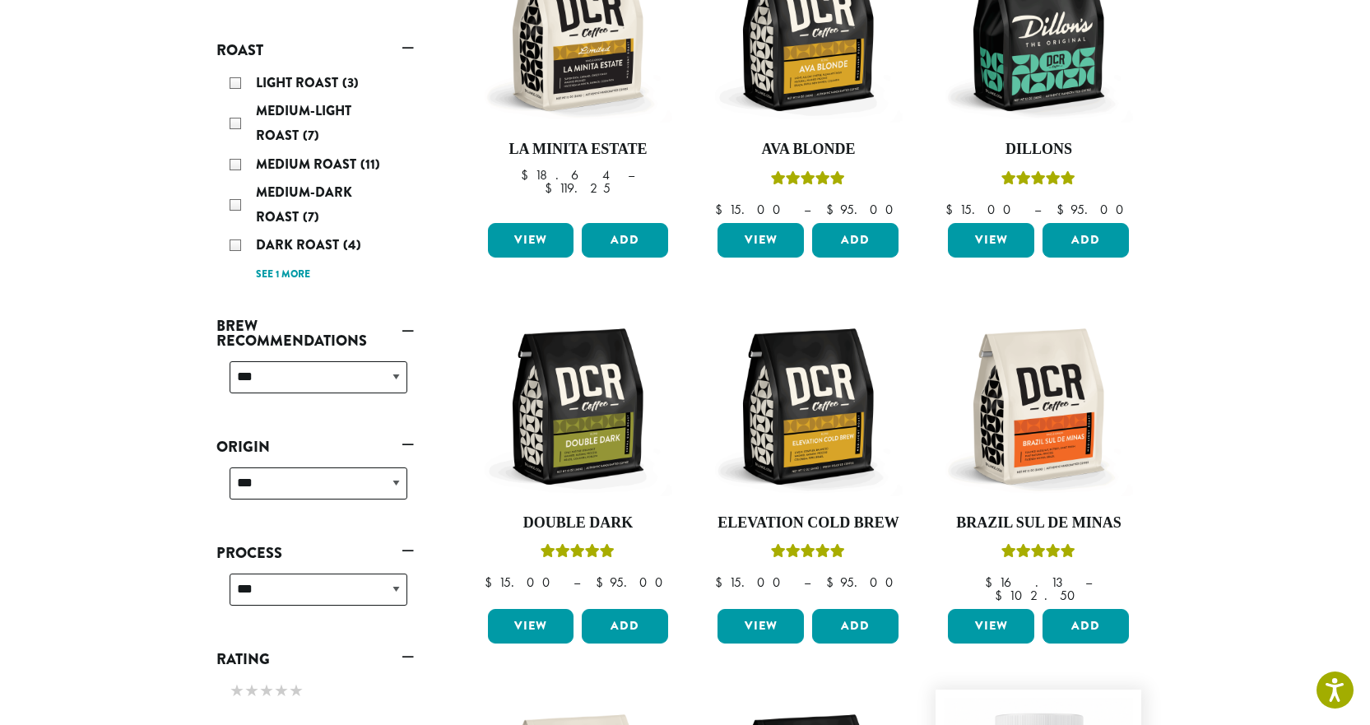
scroll to position [184, 0]
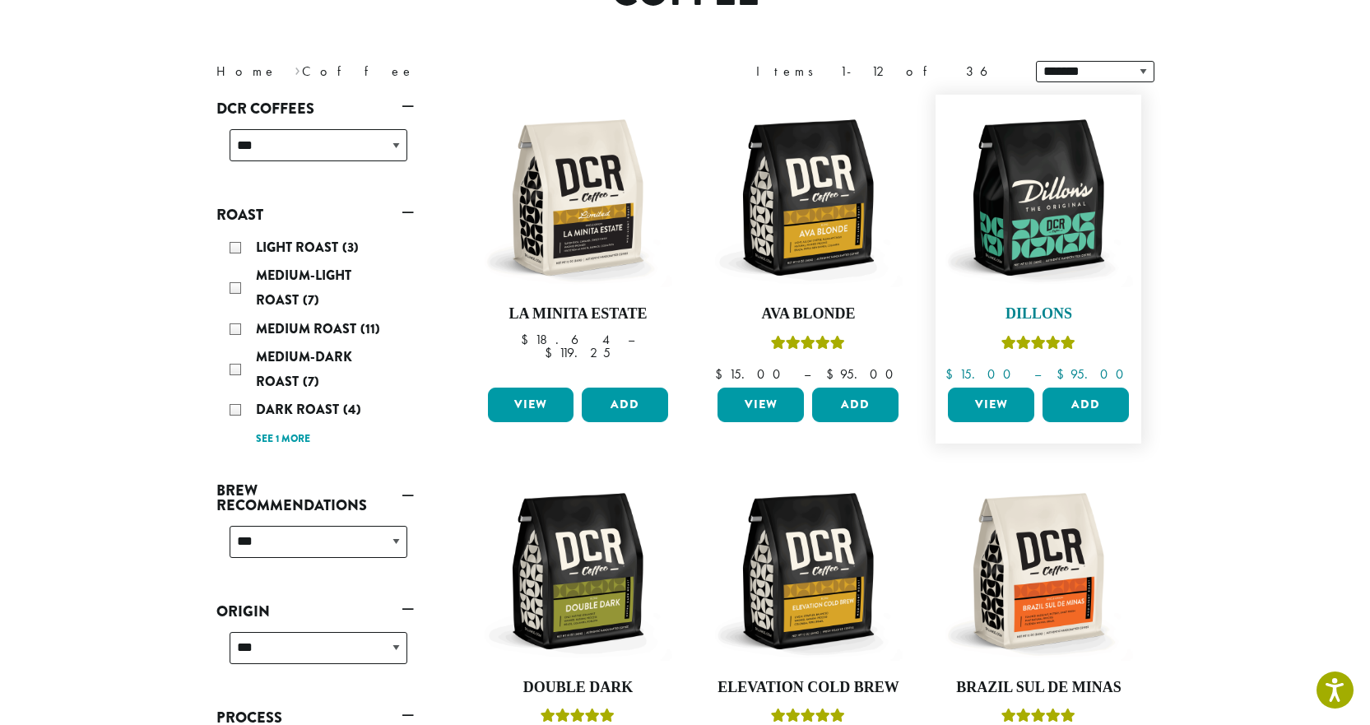
click at [1044, 257] on img at bounding box center [1038, 197] width 189 height 189
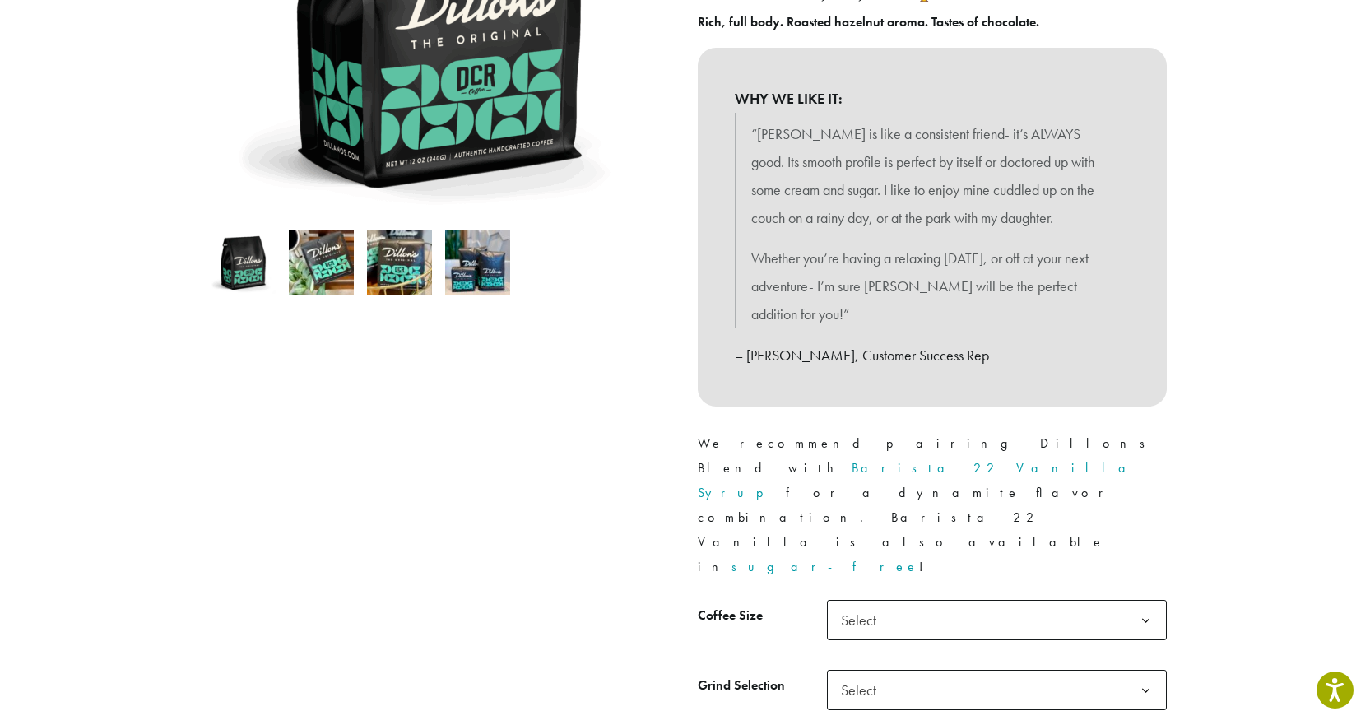
scroll to position [165, 0]
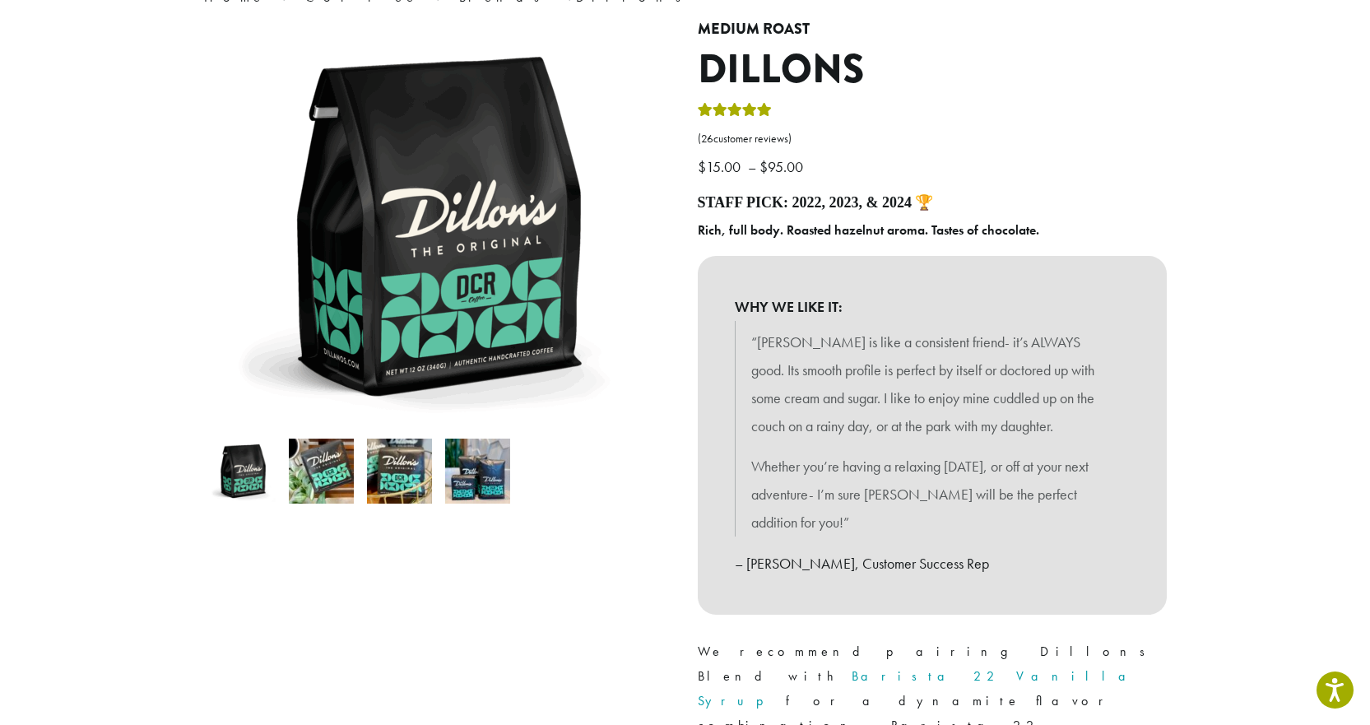
click at [411, 478] on img at bounding box center [399, 471] width 65 height 65
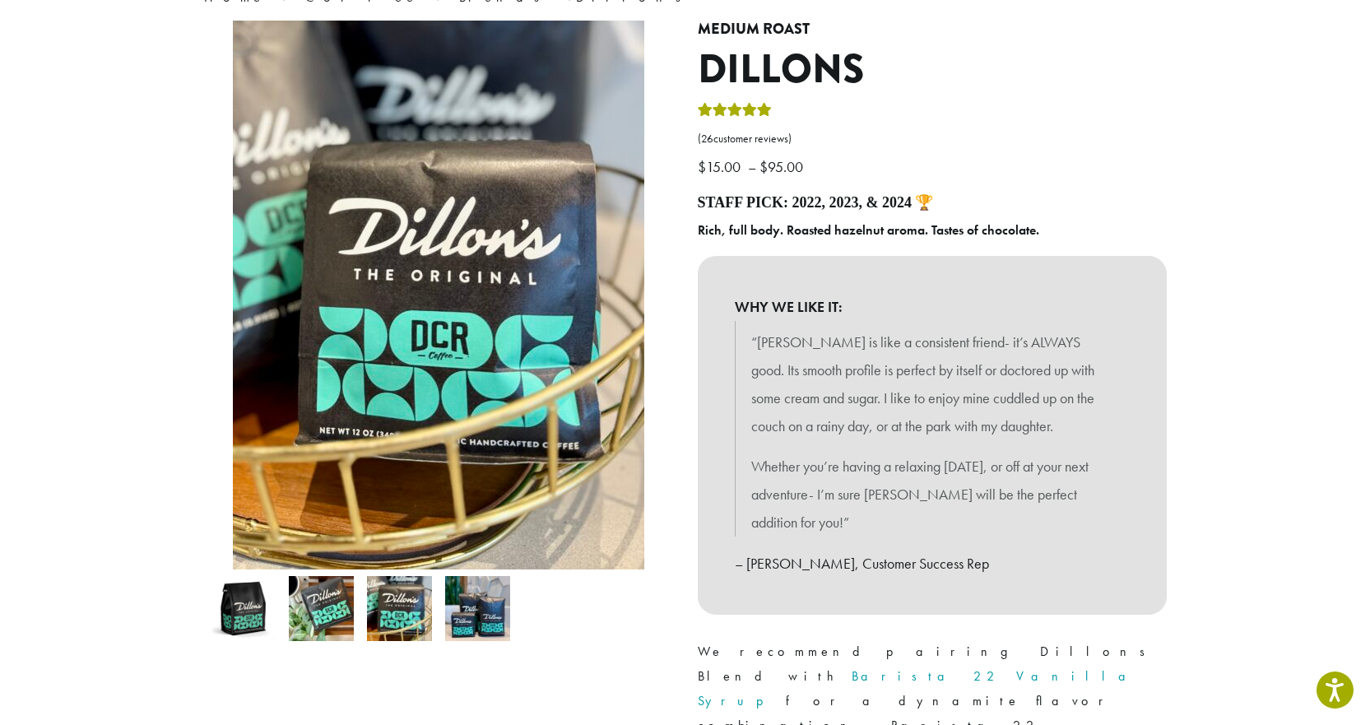
click at [261, 591] on img at bounding box center [243, 608] width 65 height 65
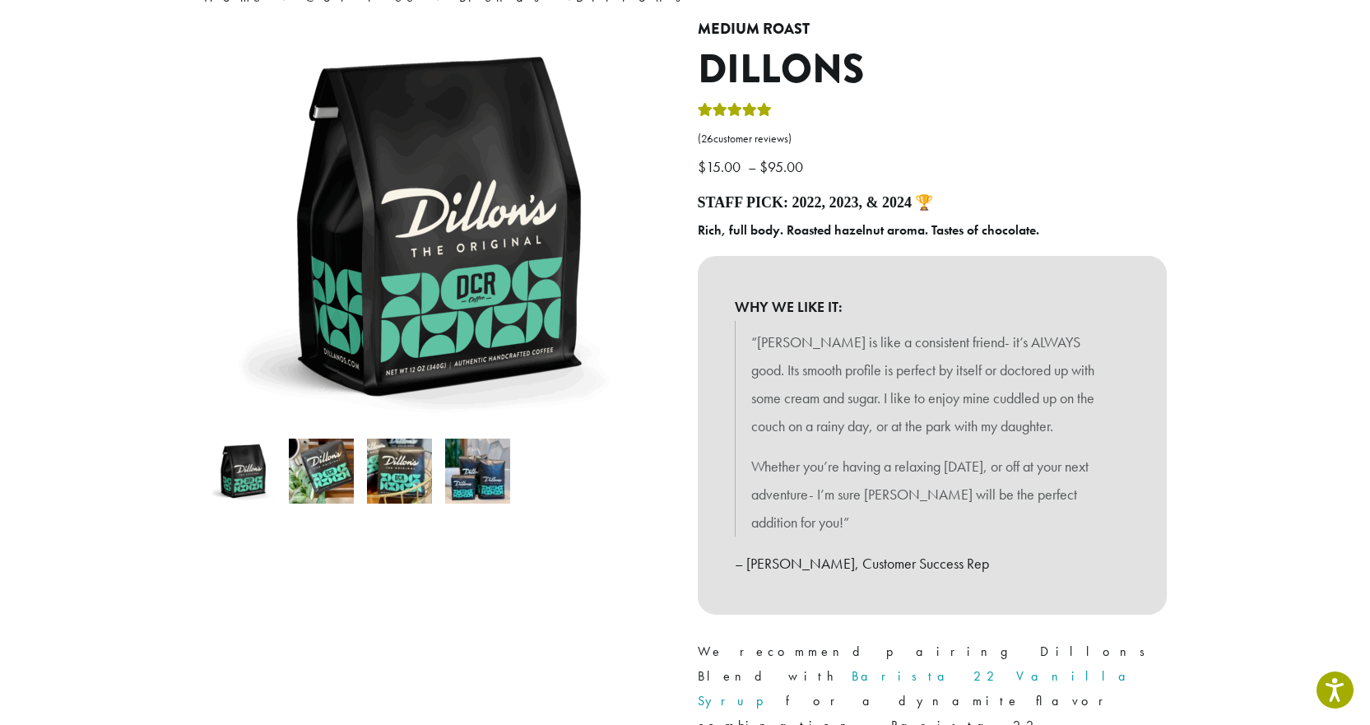
click at [472, 481] on img at bounding box center [477, 471] width 65 height 65
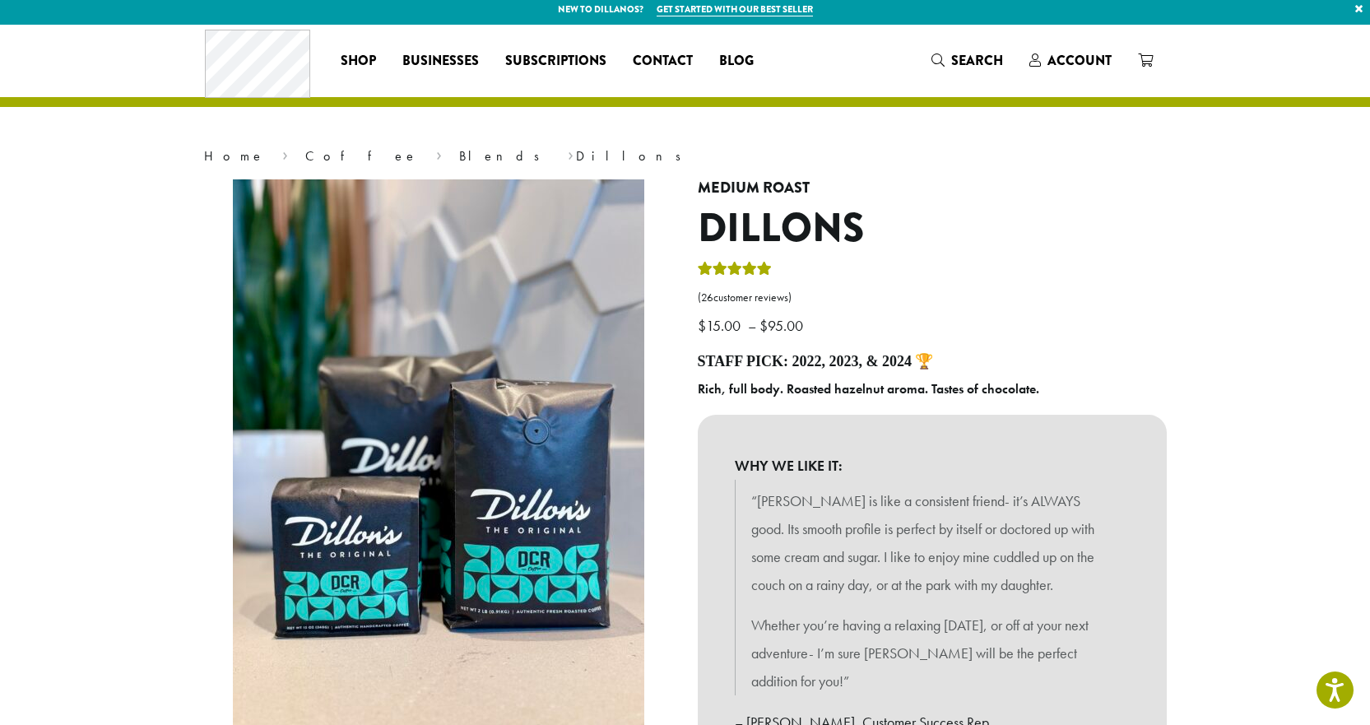
scroll to position [0, 0]
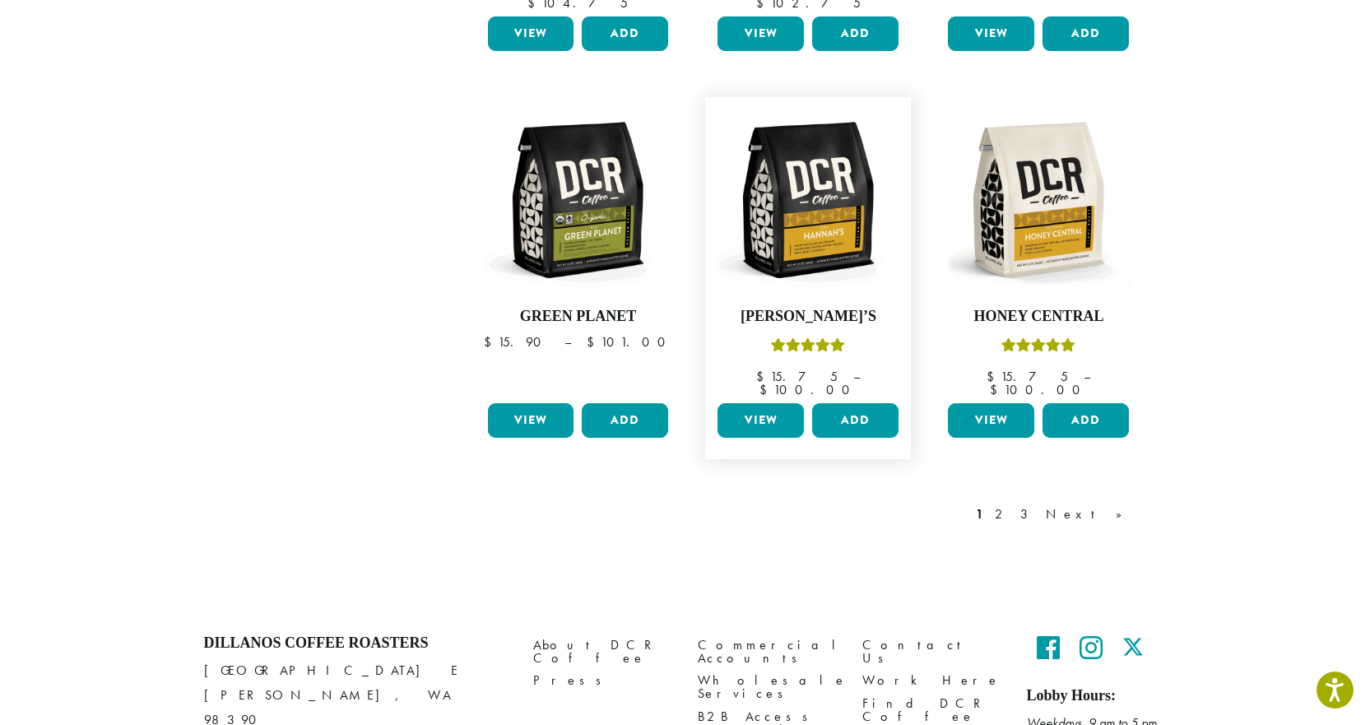
scroll to position [1341, 0]
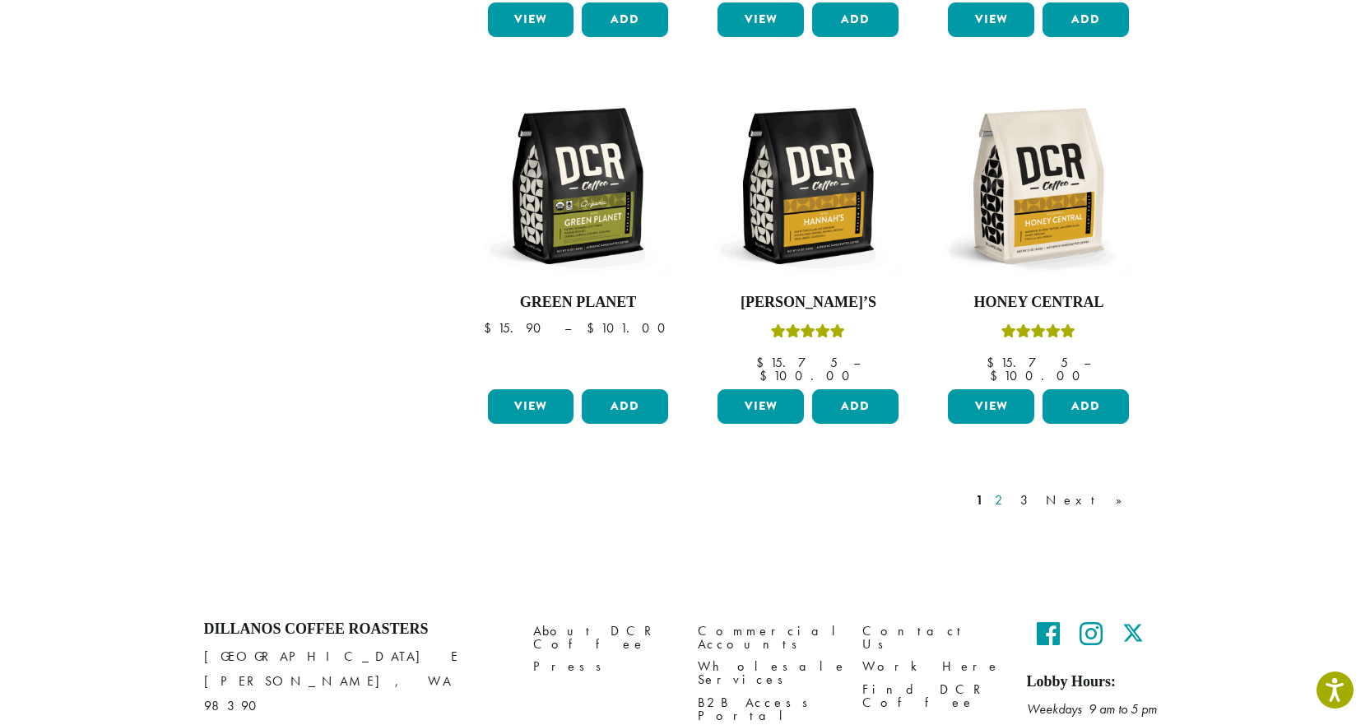
click at [1012, 491] on link "2" at bounding box center [1002, 501] width 21 height 20
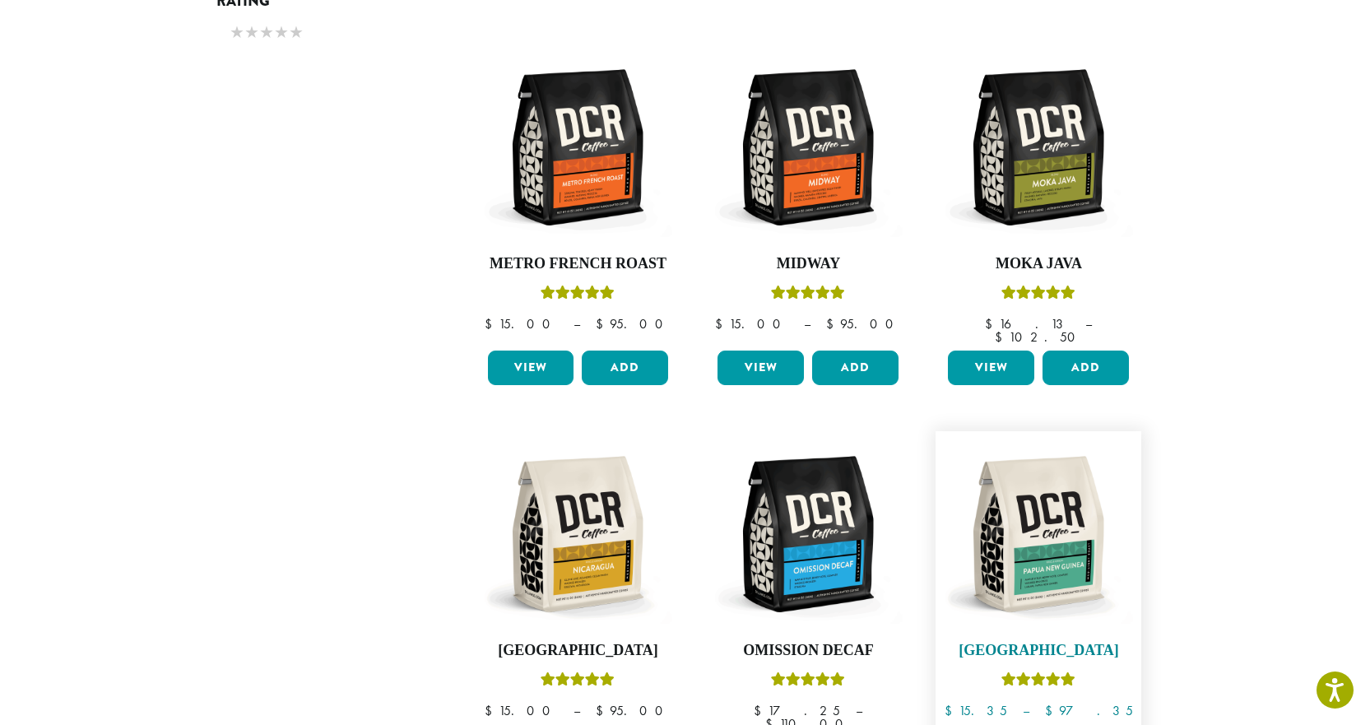
scroll to position [1336, 0]
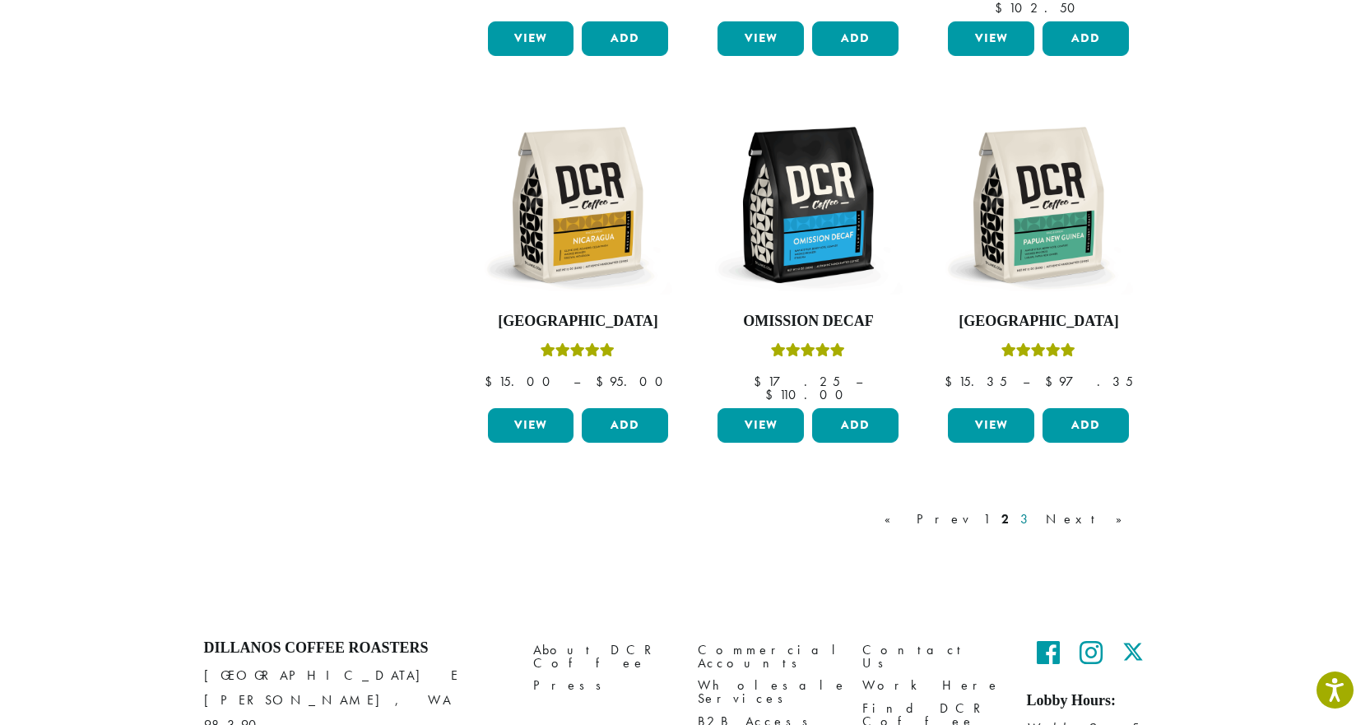
click at [1038, 509] on link "3" at bounding box center [1027, 519] width 21 height 20
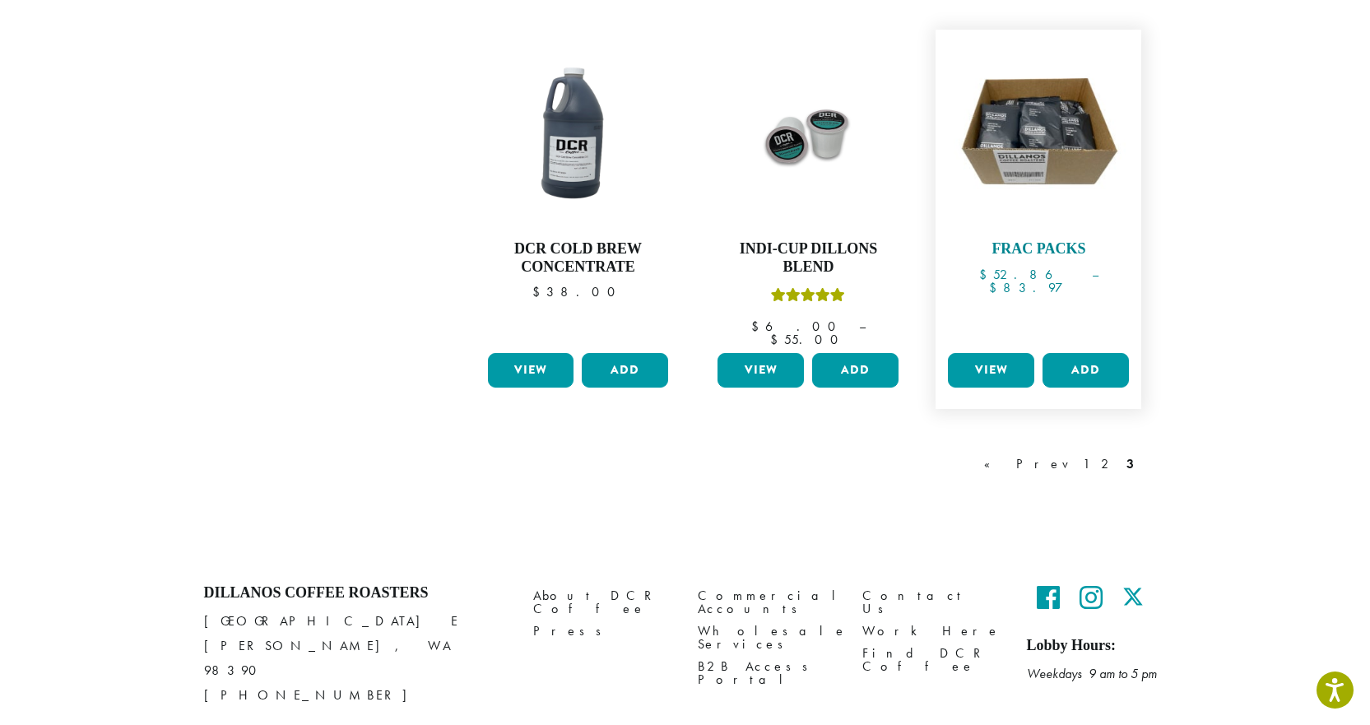
scroll to position [1400, 0]
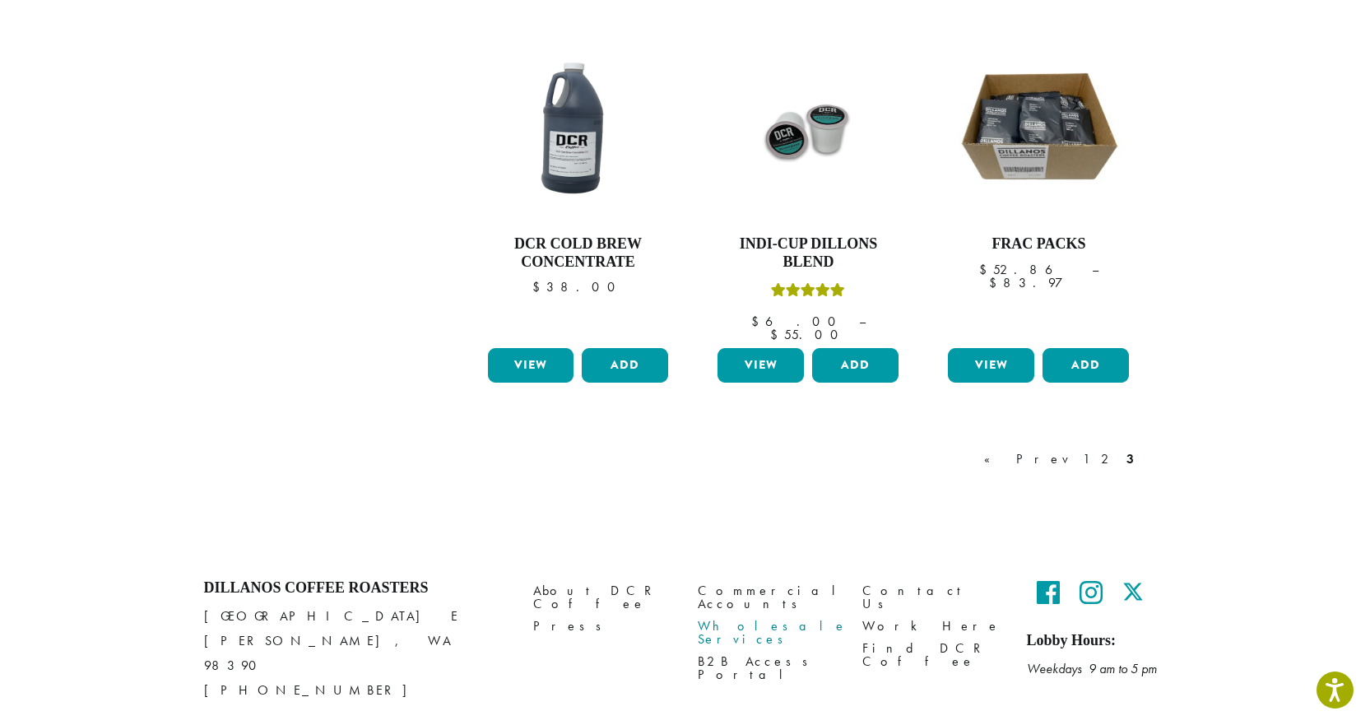
click at [748, 615] on link "Wholesale Services" at bounding box center [768, 632] width 140 height 35
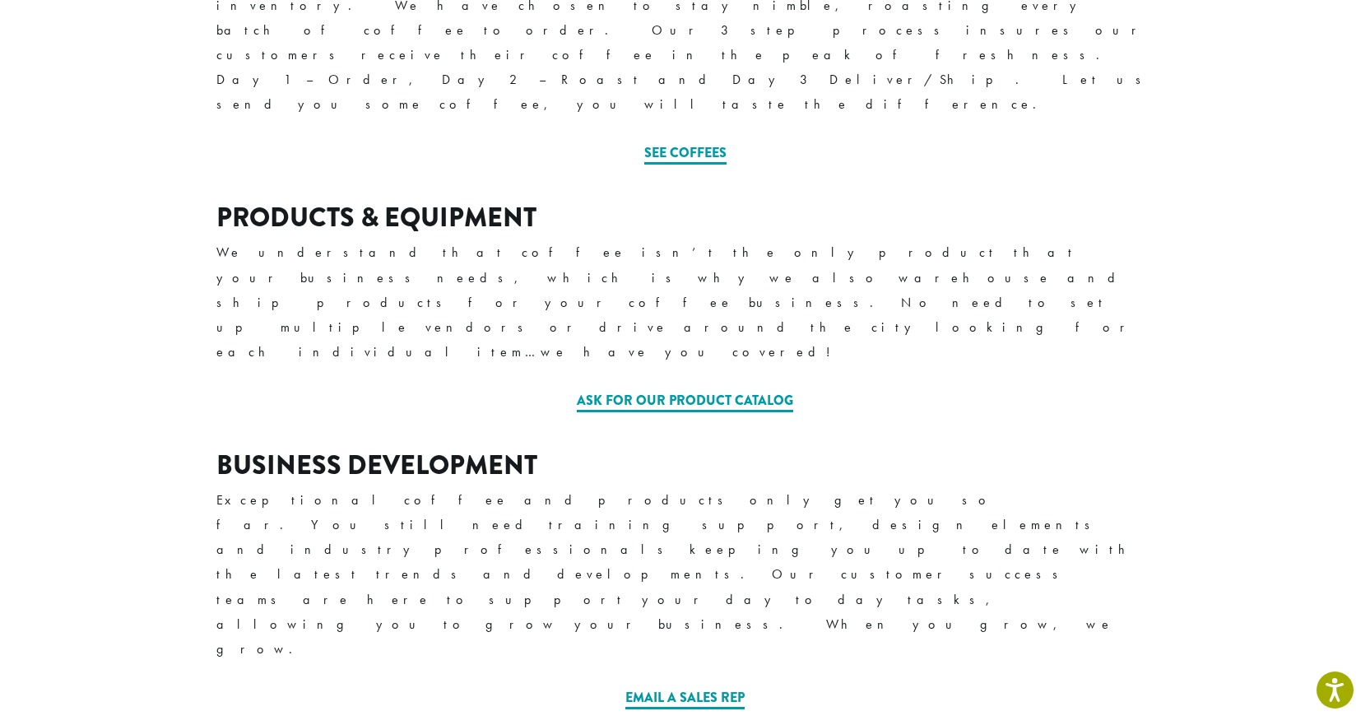
scroll to position [458, 0]
